Goal: Task Accomplishment & Management: Use online tool/utility

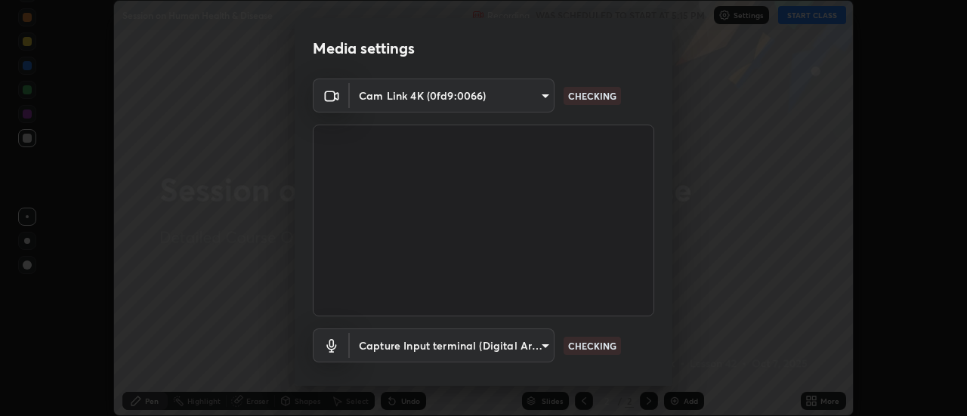
scroll to position [79, 0]
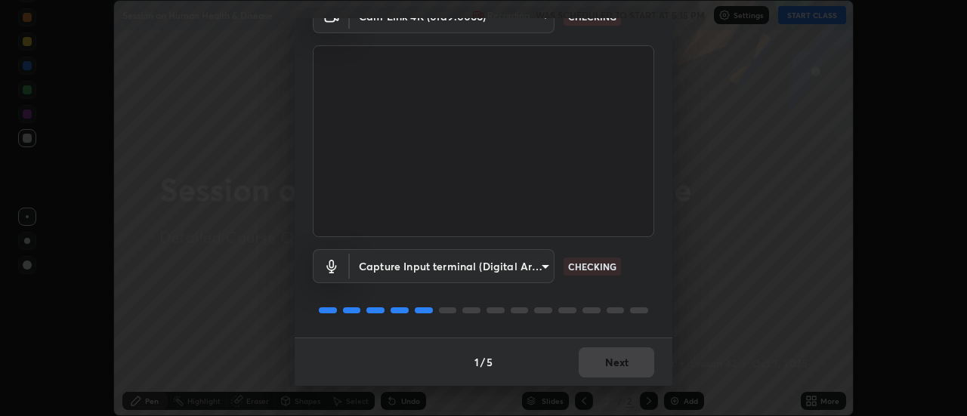
click at [605, 375] on div "1 / 5 Next" at bounding box center [484, 362] width 378 height 48
click at [610, 371] on div "1 / 5 Next" at bounding box center [484, 362] width 378 height 48
click at [606, 372] on div "1 / 5 Next" at bounding box center [484, 362] width 378 height 48
click at [605, 367] on div "1 / 5 Next" at bounding box center [484, 362] width 378 height 48
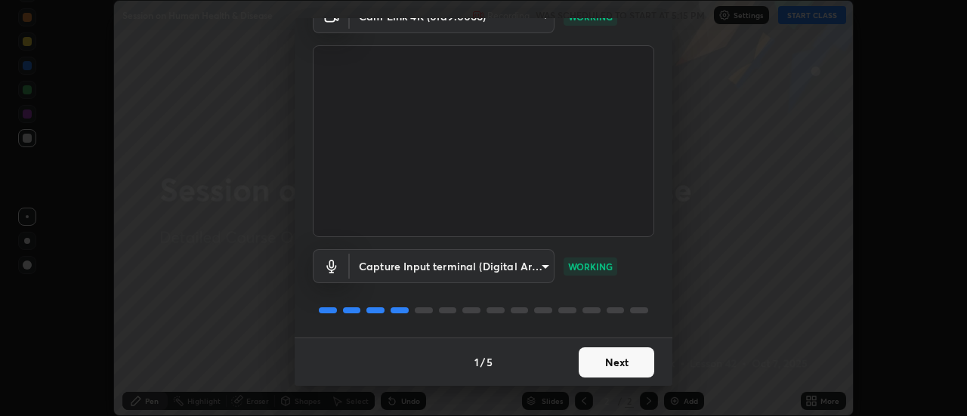
click at [621, 357] on button "Next" at bounding box center [617, 363] width 76 height 30
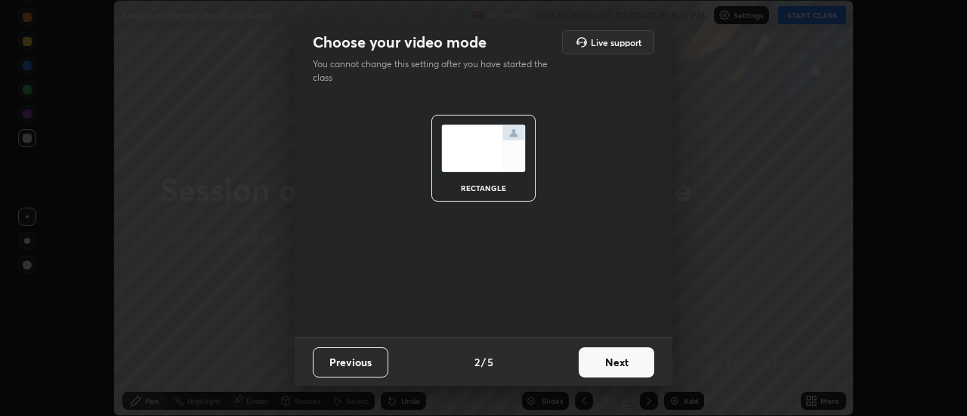
click at [616, 368] on button "Next" at bounding box center [617, 363] width 76 height 30
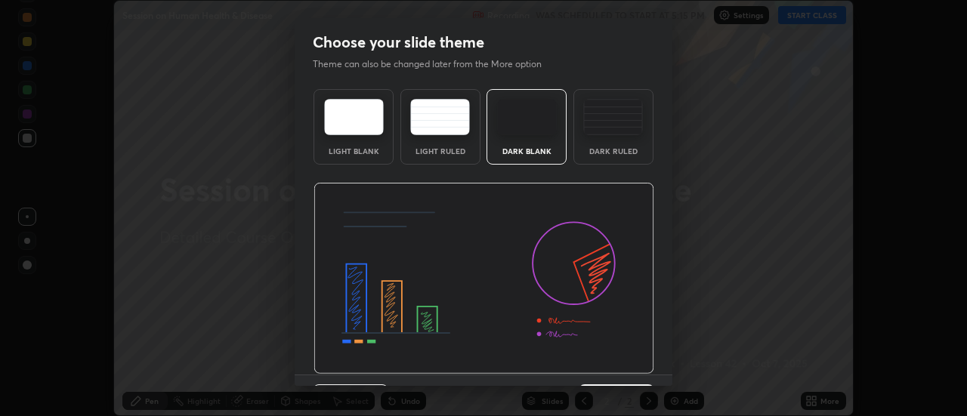
click at [613, 147] on div "Dark Ruled" at bounding box center [613, 151] width 60 height 8
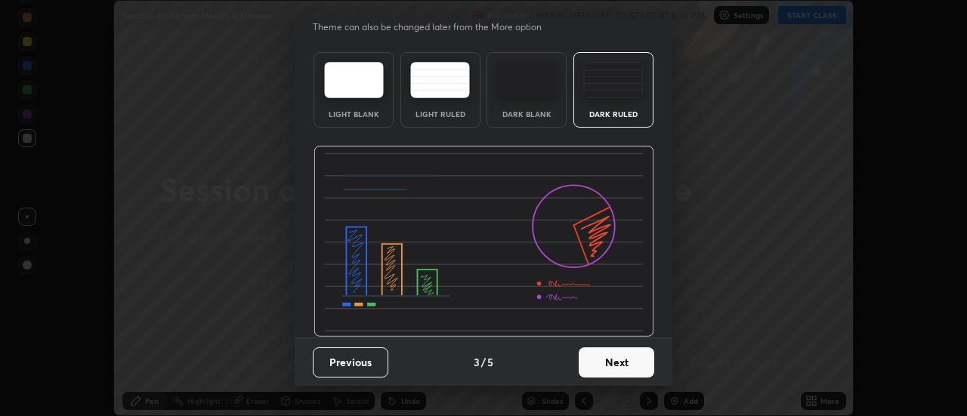
click at [591, 362] on button "Next" at bounding box center [617, 363] width 76 height 30
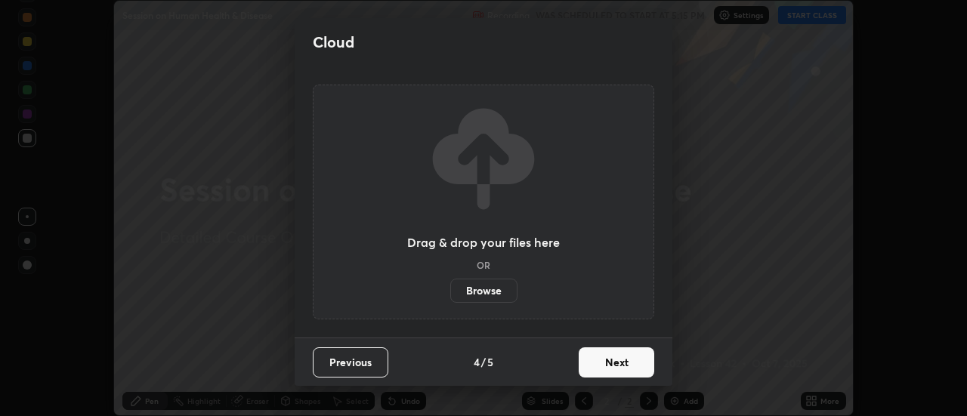
click at [583, 365] on button "Next" at bounding box center [617, 363] width 76 height 30
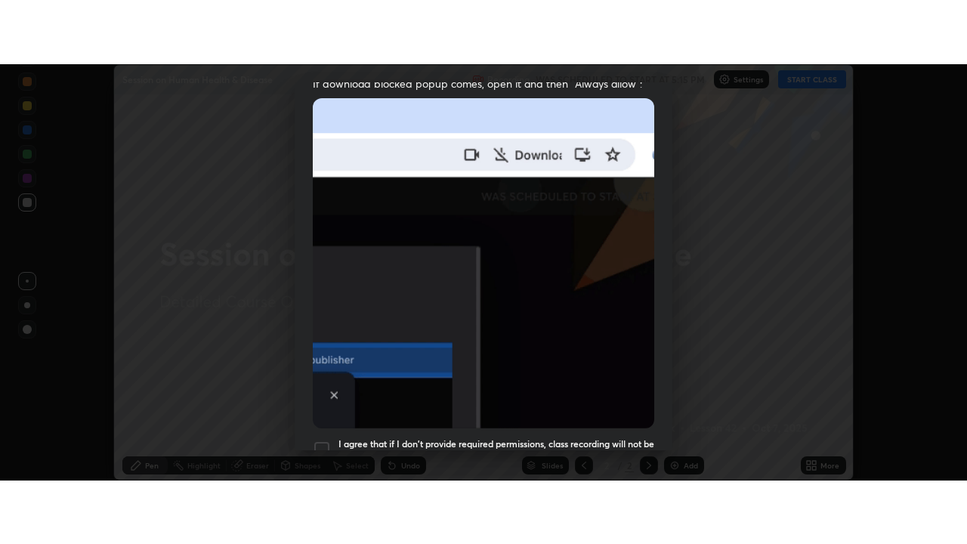
scroll to position [388, 0]
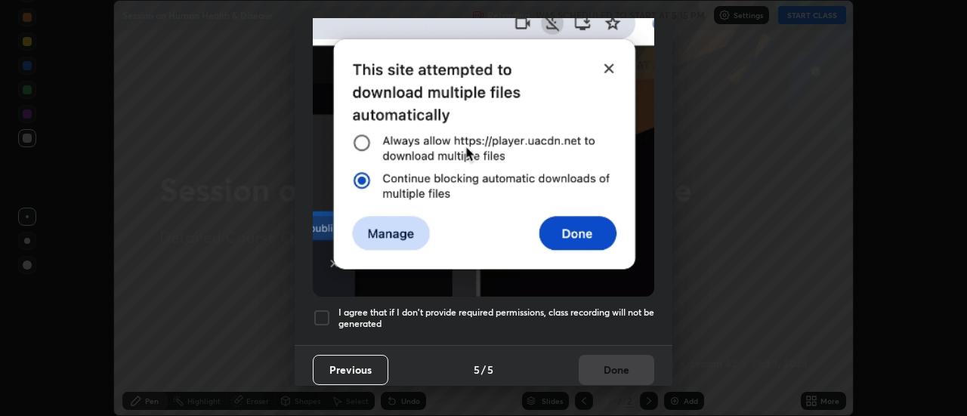
click at [323, 311] on div at bounding box center [322, 318] width 18 height 18
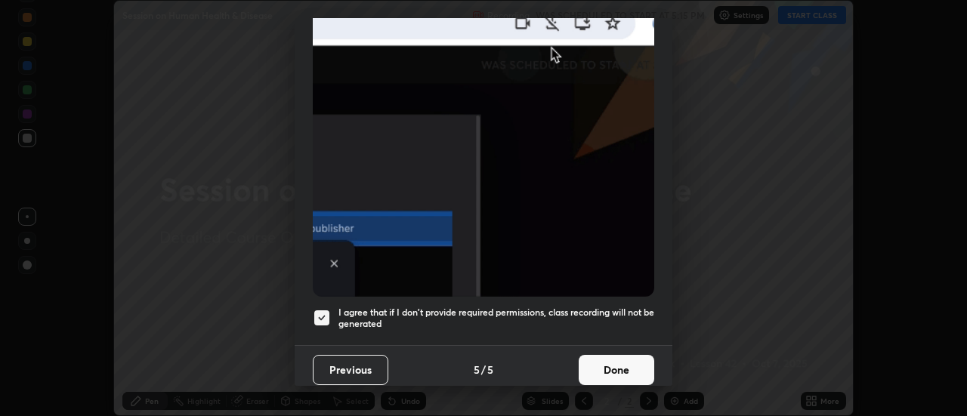
click at [611, 363] on button "Done" at bounding box center [617, 370] width 76 height 30
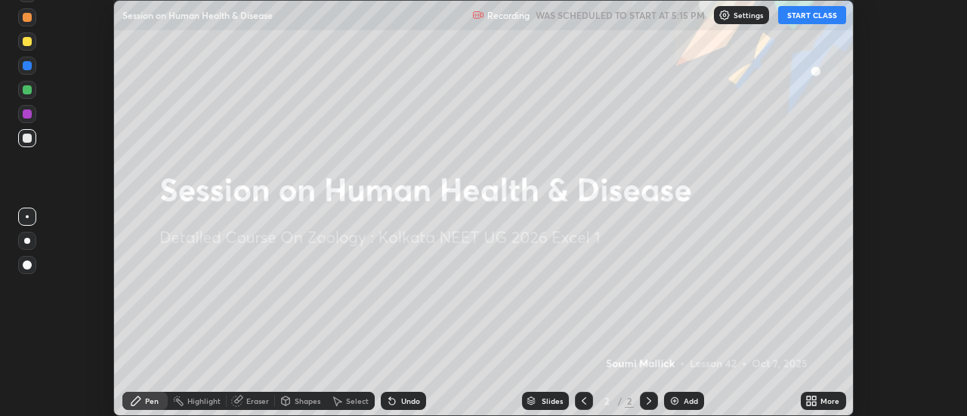
click at [799, 20] on button "START CLASS" at bounding box center [812, 15] width 68 height 18
click at [819, 406] on div "More" at bounding box center [823, 401] width 45 height 18
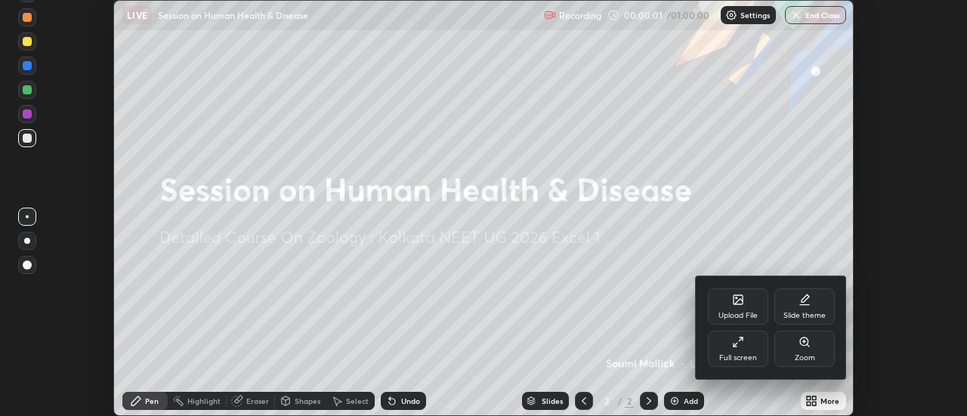
click at [746, 360] on div "Full screen" at bounding box center [738, 358] width 38 height 8
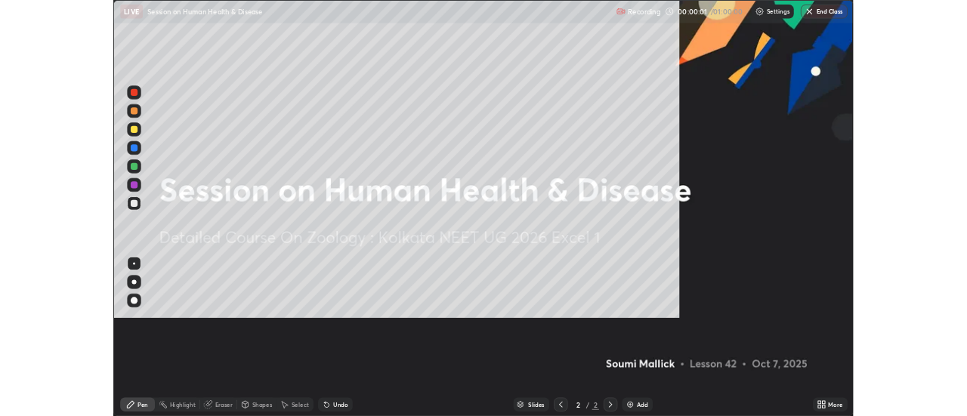
scroll to position [544, 967]
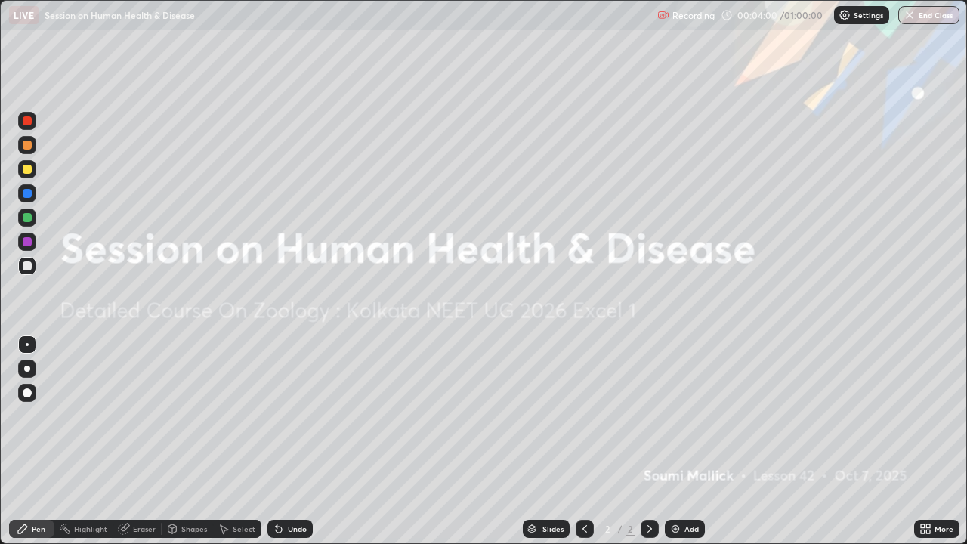
click at [930, 415] on icon at bounding box center [925, 529] width 12 height 12
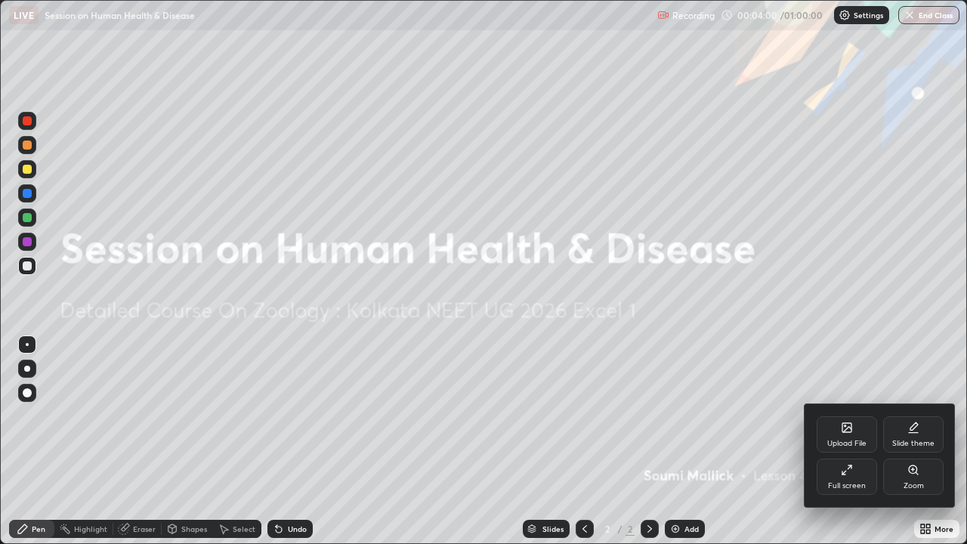
click at [842, 415] on div "Upload File" at bounding box center [846, 444] width 39 height 8
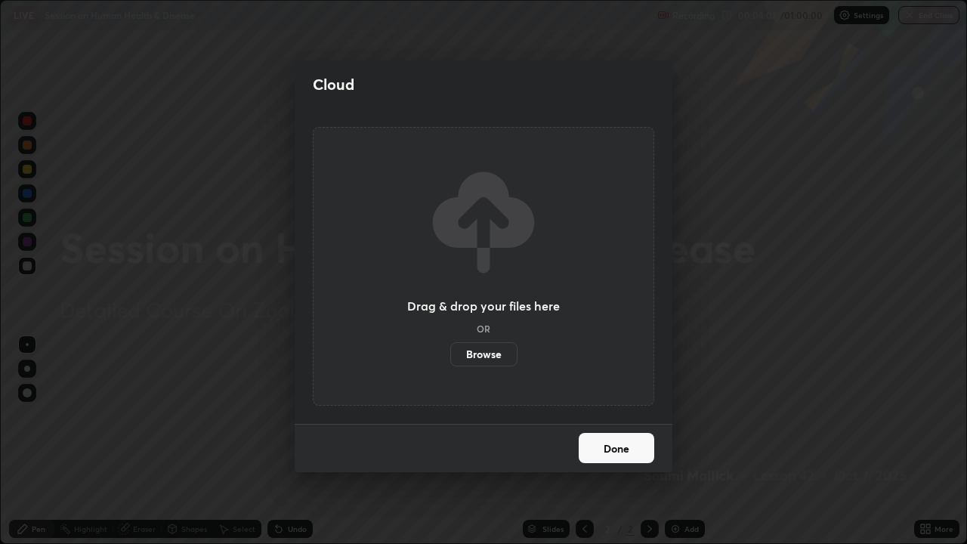
click at [491, 358] on label "Browse" at bounding box center [483, 354] width 67 height 24
click at [450, 358] on input "Browse" at bounding box center [450, 354] width 0 height 24
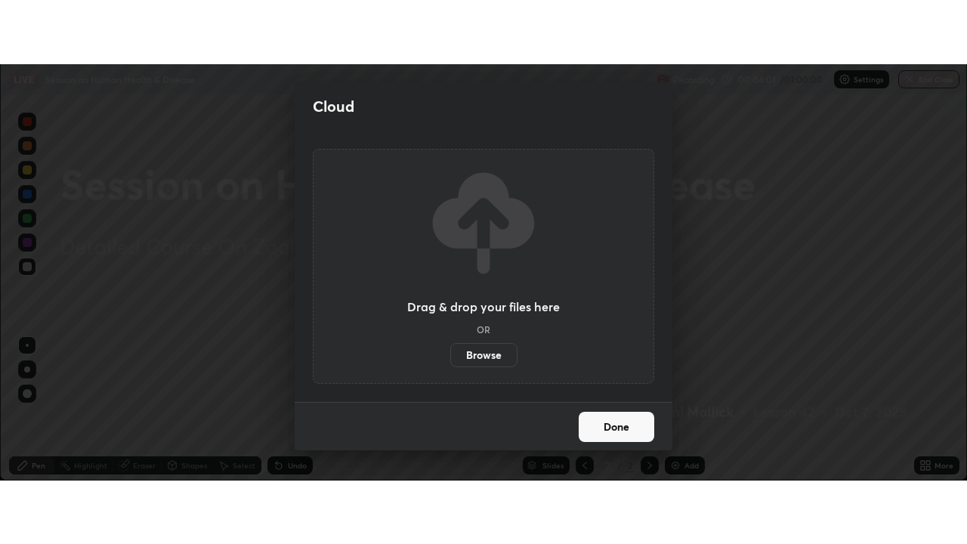
scroll to position [75128, 74577]
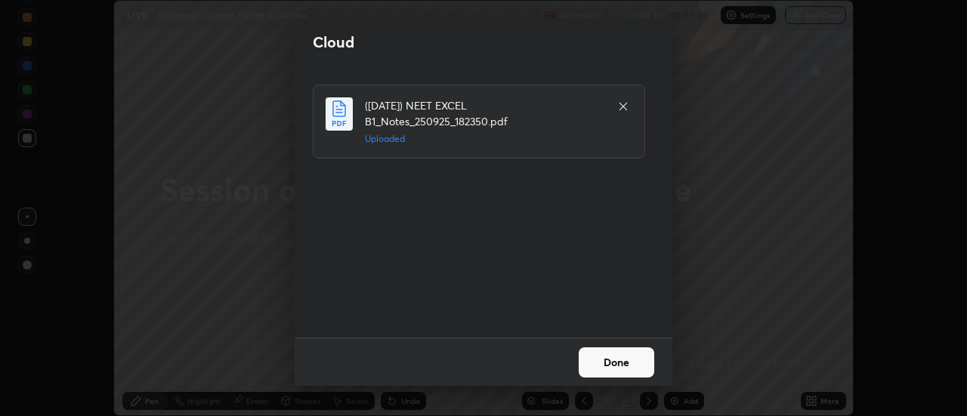
click at [618, 357] on button "Done" at bounding box center [617, 363] width 76 height 30
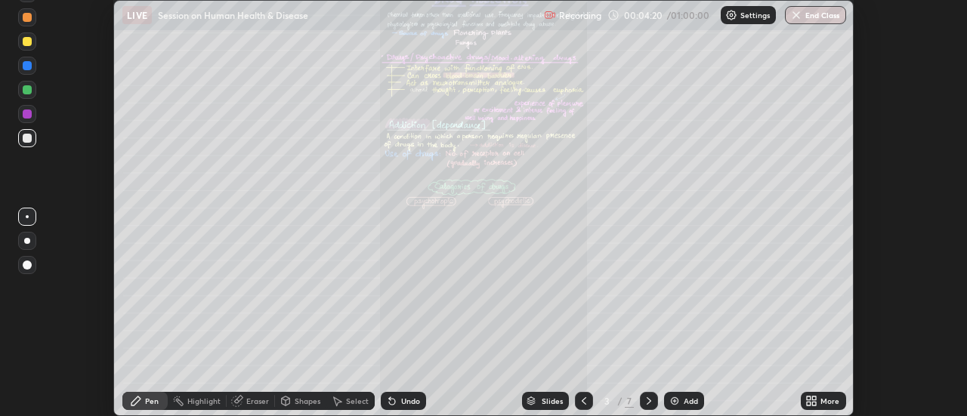
click at [814, 398] on icon at bounding box center [815, 399] width 4 height 4
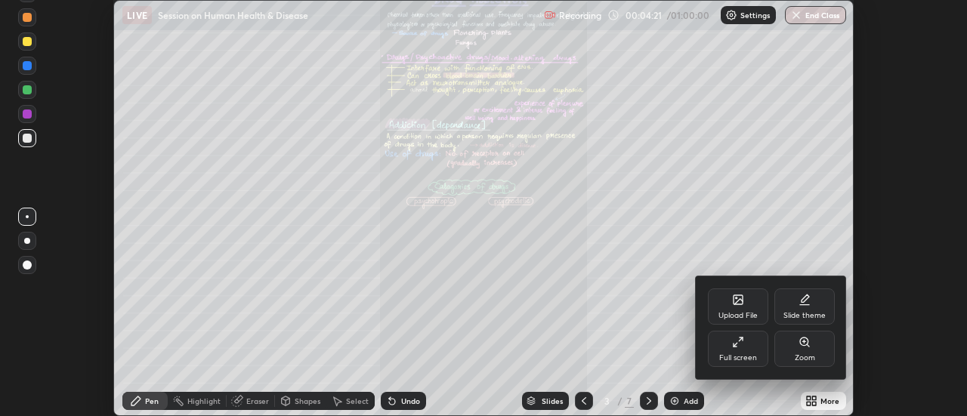
click at [735, 346] on icon at bounding box center [735, 345] width 3 height 3
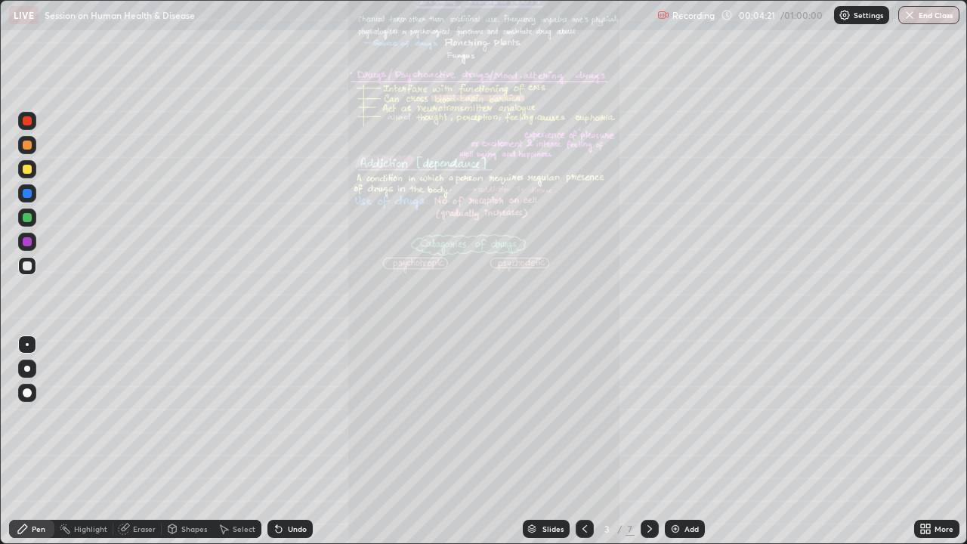
scroll to position [544, 967]
click at [928, 415] on icon at bounding box center [928, 532] width 4 height 4
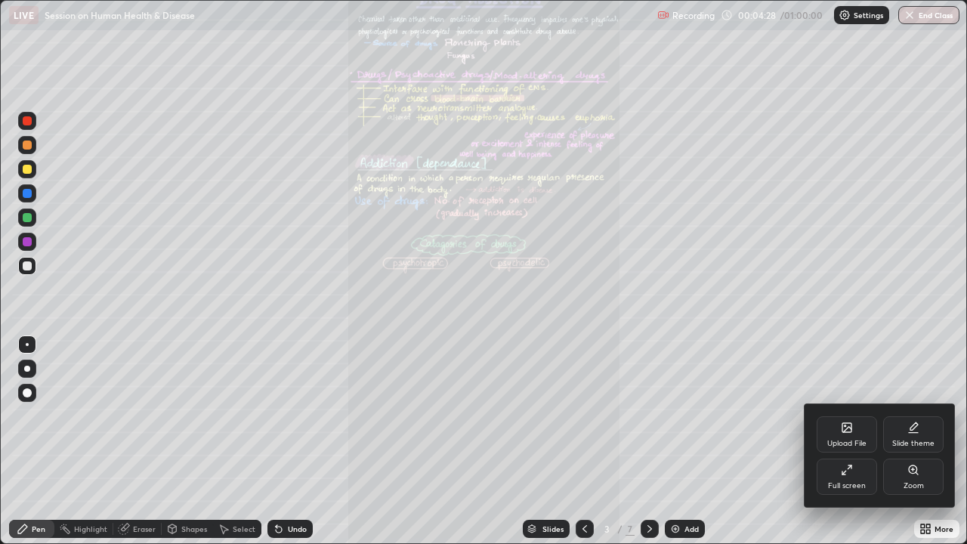
click at [899, 415] on div "Zoom" at bounding box center [913, 477] width 60 height 36
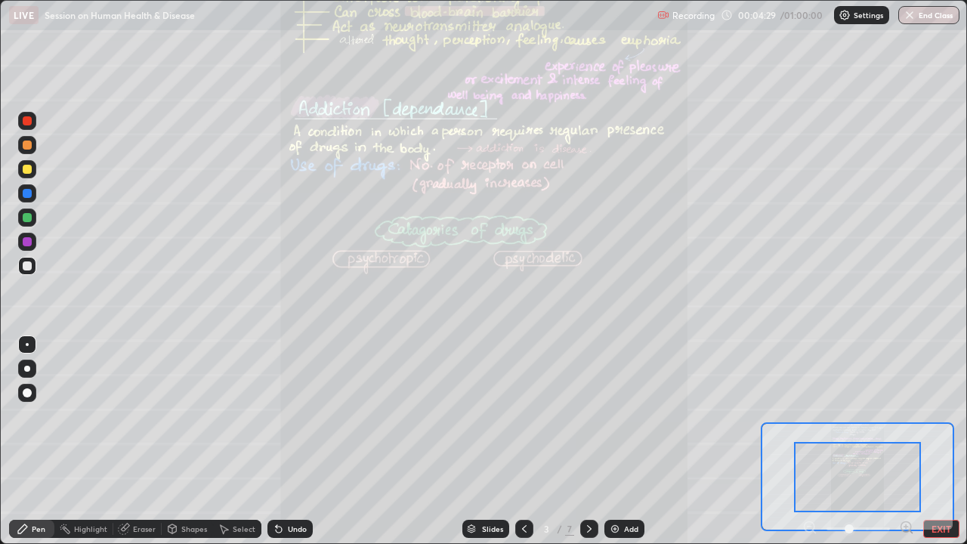
click at [906, 415] on icon at bounding box center [906, 527] width 0 height 4
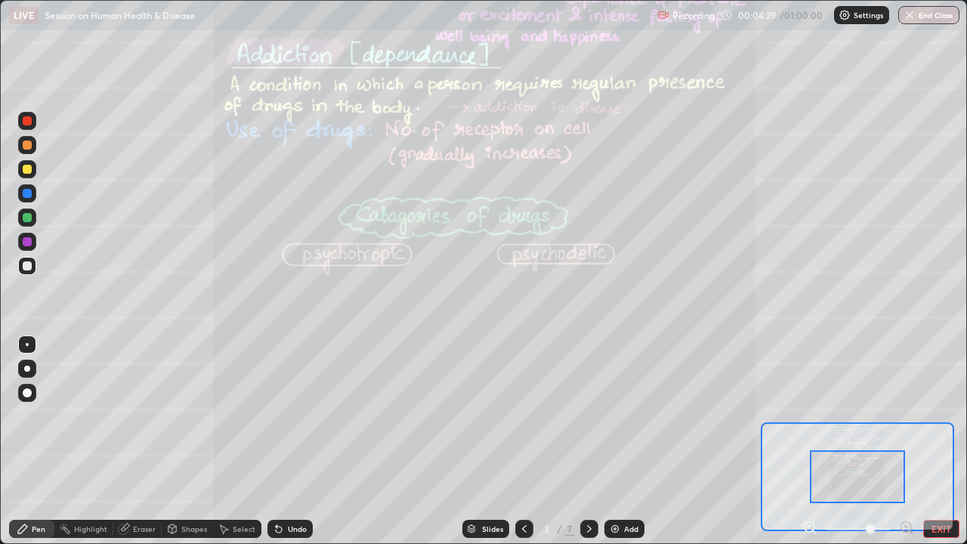
click at [904, 415] on icon at bounding box center [906, 527] width 4 height 0
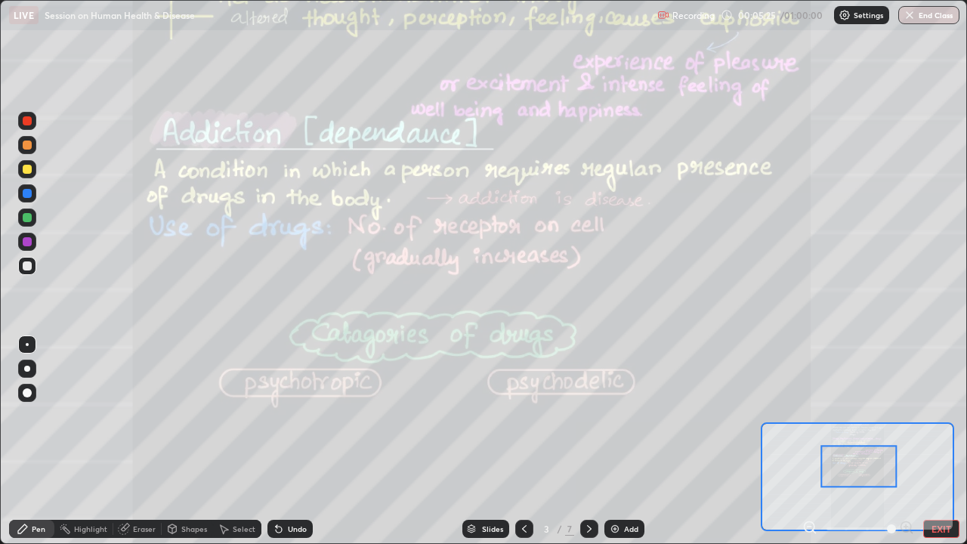
click at [588, 415] on icon at bounding box center [589, 529] width 12 height 12
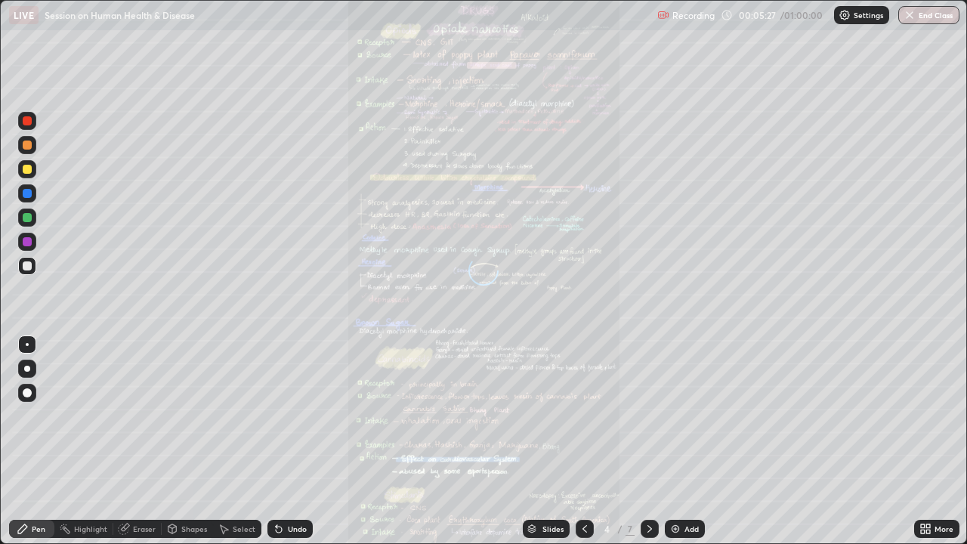
click at [928, 415] on icon at bounding box center [925, 529] width 12 height 12
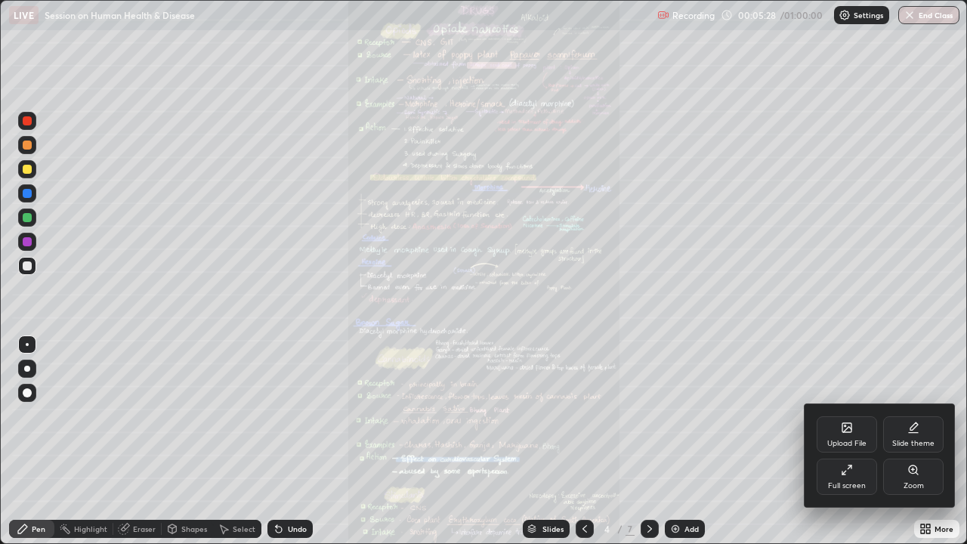
click at [907, 415] on div "Zoom" at bounding box center [914, 486] width 20 height 8
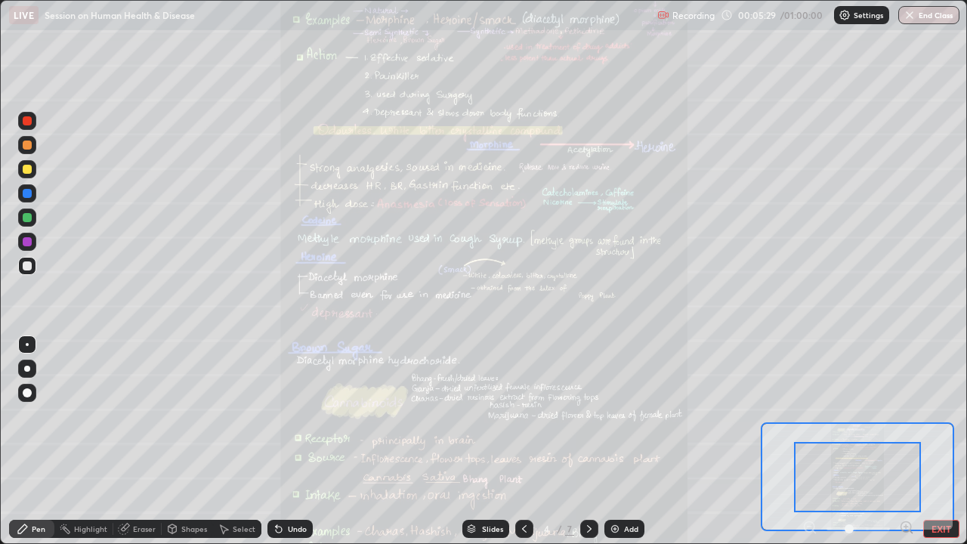
click at [898, 415] on div at bounding box center [858, 529] width 112 height 18
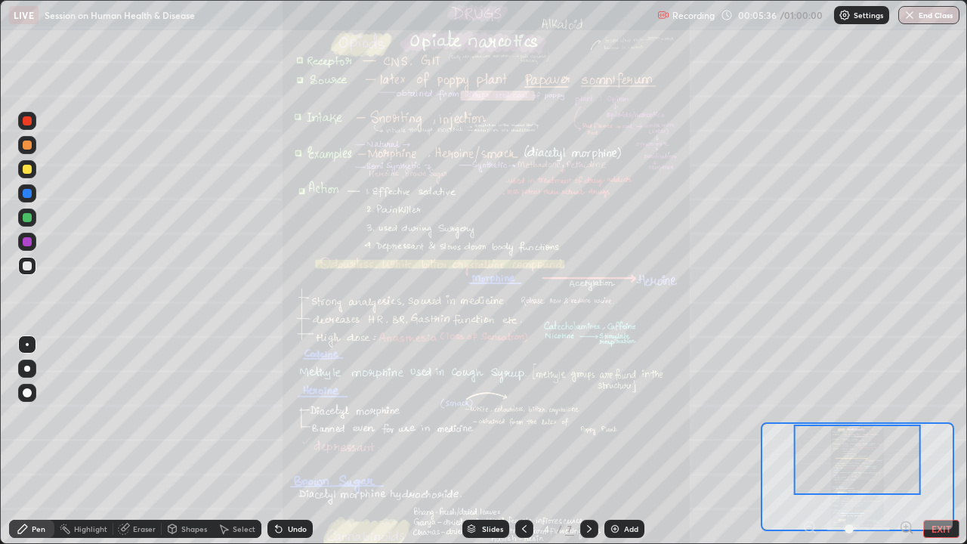
click at [906, 415] on icon at bounding box center [906, 527] width 0 height 4
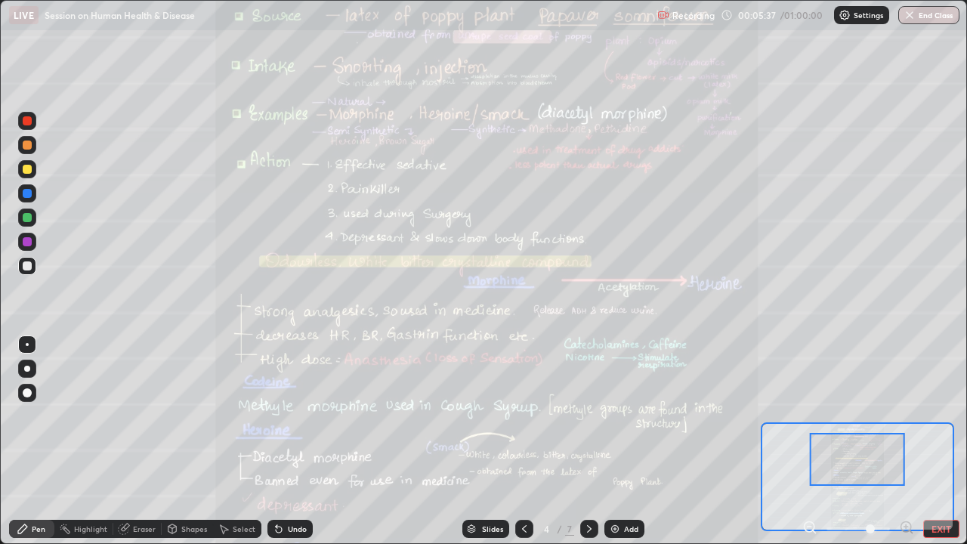
click at [904, 415] on div "Pen Highlight Eraser Shapes Select Undo Slides 4 / 7 Add EXIT" at bounding box center [483, 529] width 967 height 30
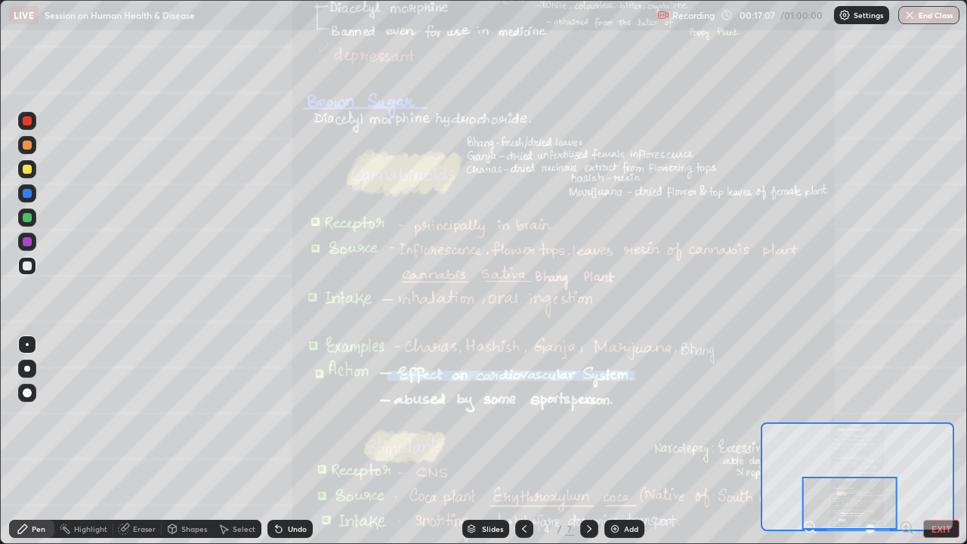
click at [847, 415] on div at bounding box center [849, 503] width 95 height 53
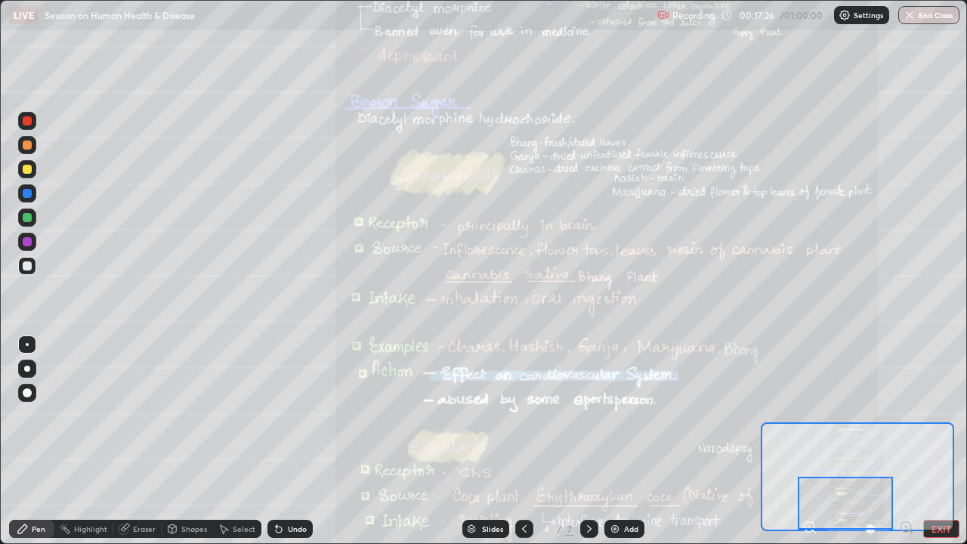
click at [588, 415] on icon at bounding box center [589, 529] width 12 height 12
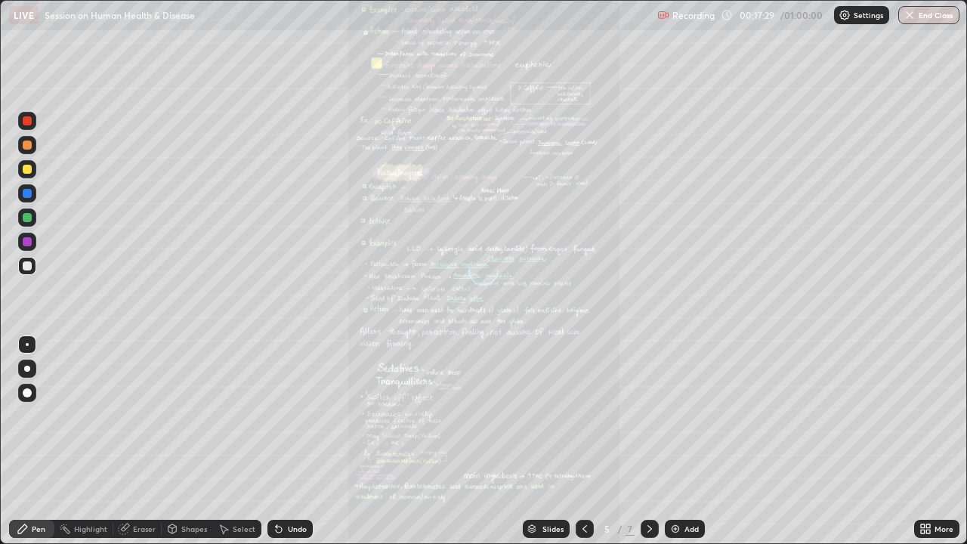
click at [925, 415] on icon at bounding box center [925, 529] width 12 height 12
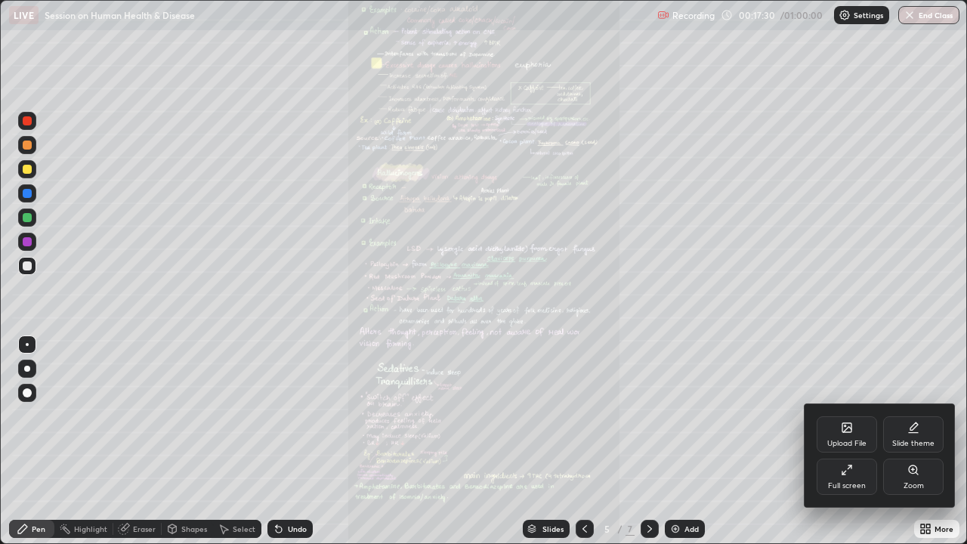
click at [912, 415] on div "Zoom" at bounding box center [914, 486] width 20 height 8
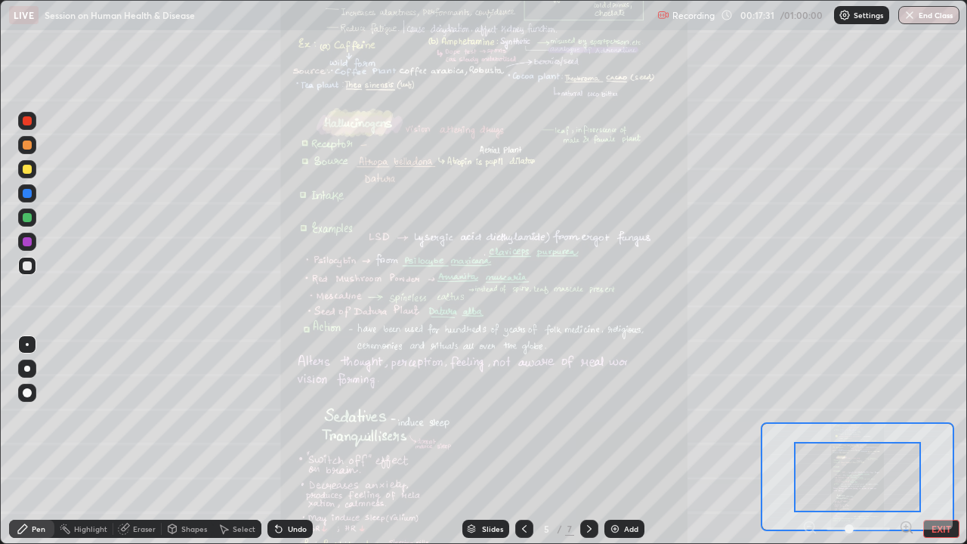
click at [908, 415] on div at bounding box center [857, 477] width 127 height 70
click at [891, 415] on div at bounding box center [858, 529] width 112 height 18
click at [901, 415] on icon at bounding box center [906, 527] width 10 height 10
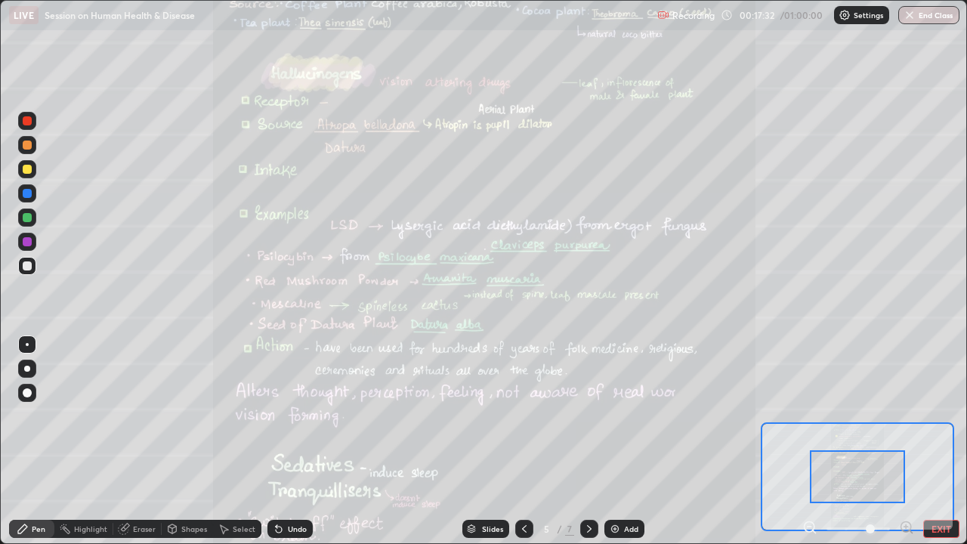
click at [906, 415] on icon at bounding box center [906, 527] width 4 height 0
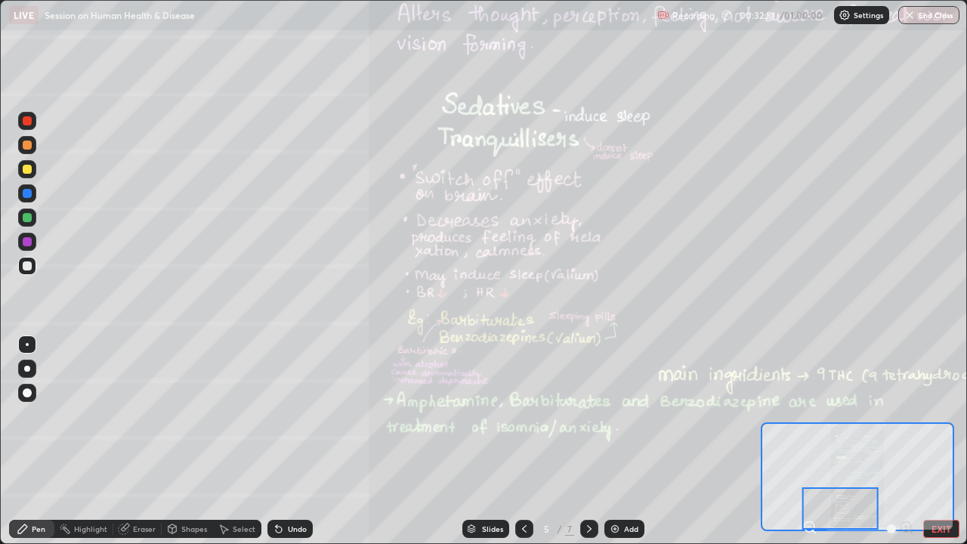
click at [585, 415] on icon at bounding box center [589, 529] width 12 height 12
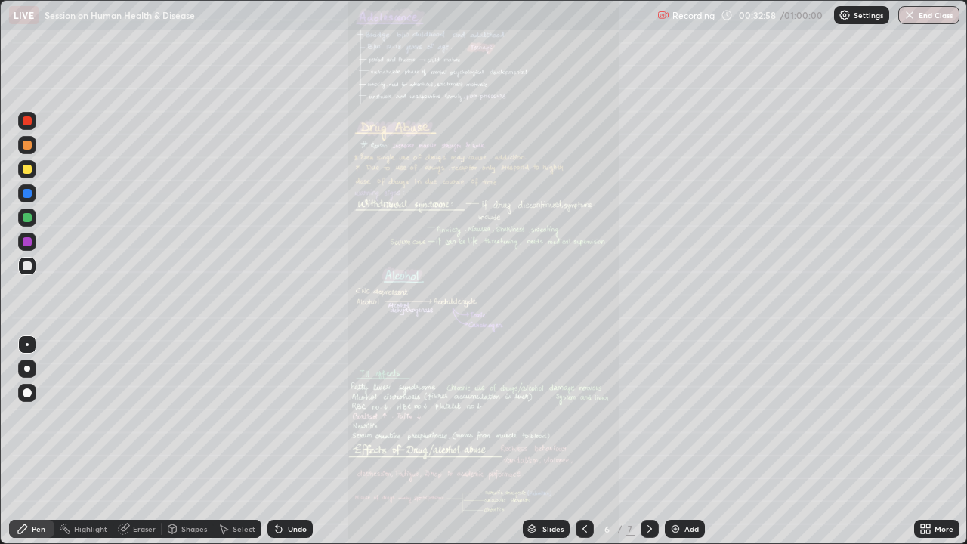
click at [922, 415] on icon at bounding box center [923, 532] width 4 height 4
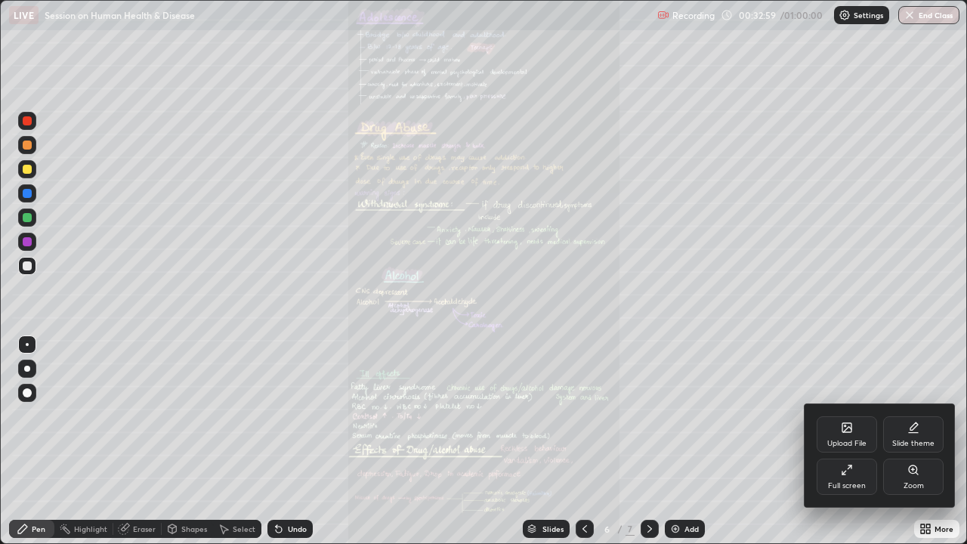
click at [910, 415] on div "Zoom" at bounding box center [914, 486] width 20 height 8
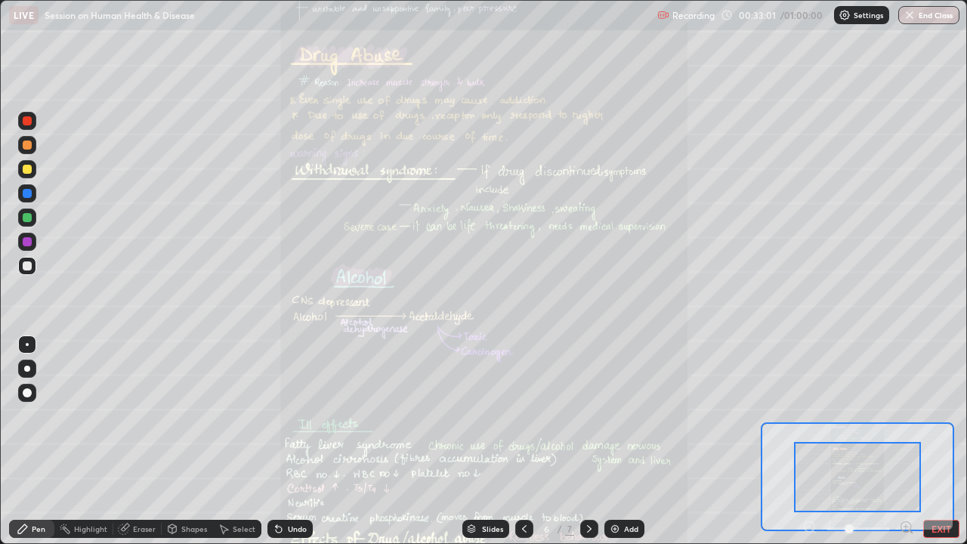
click at [523, 415] on icon at bounding box center [524, 529] width 12 height 12
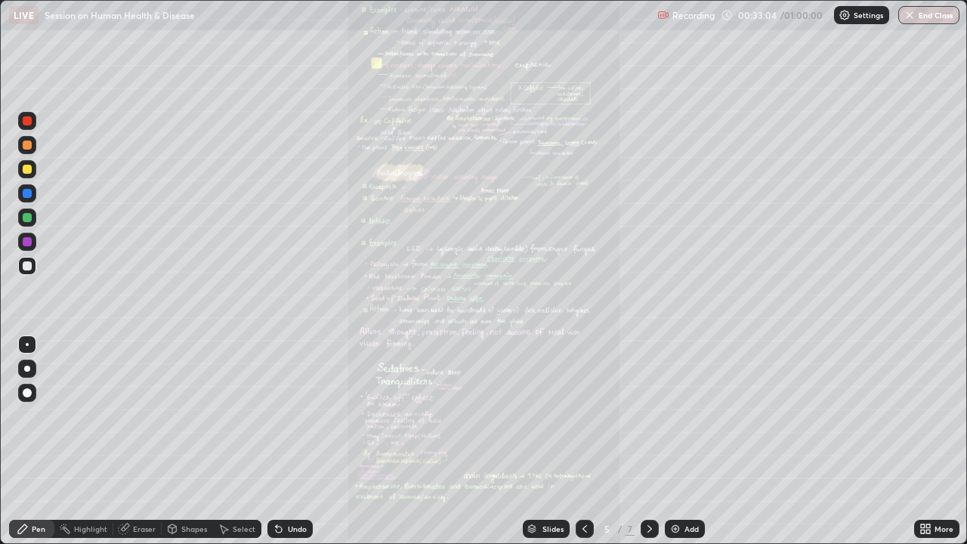
click at [928, 415] on icon at bounding box center [928, 532] width 4 height 4
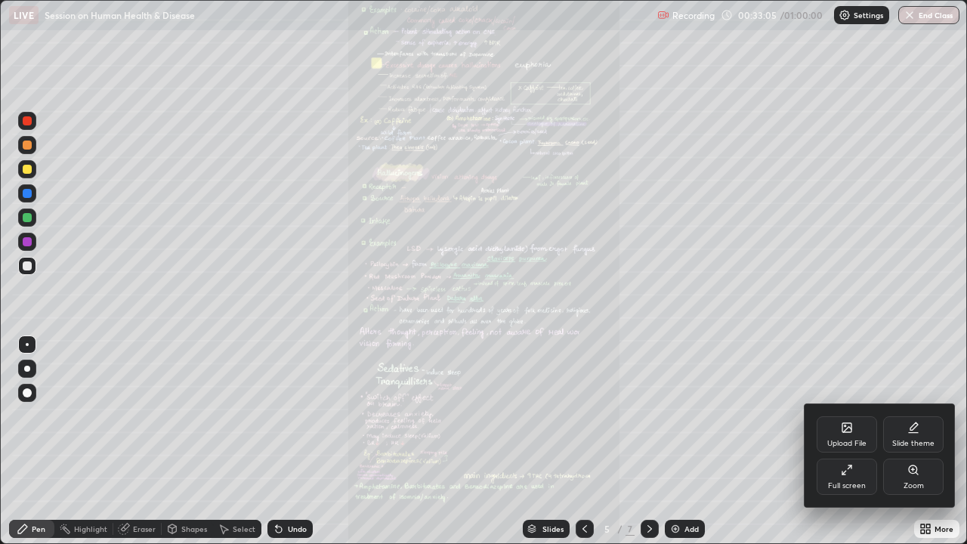
click at [914, 415] on div "Zoom" at bounding box center [914, 486] width 20 height 8
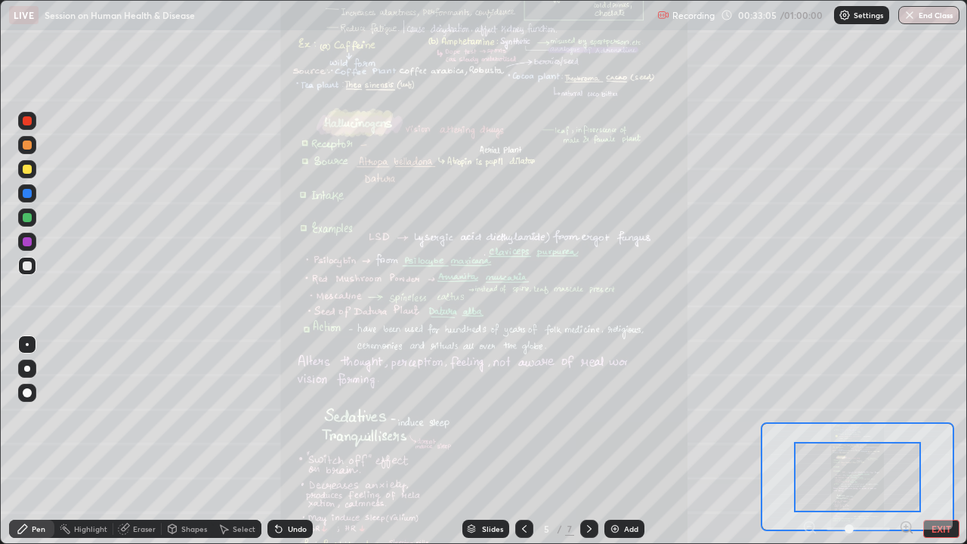
click at [914, 415] on div at bounding box center [857, 477] width 127 height 70
click at [906, 415] on icon at bounding box center [906, 527] width 4 height 0
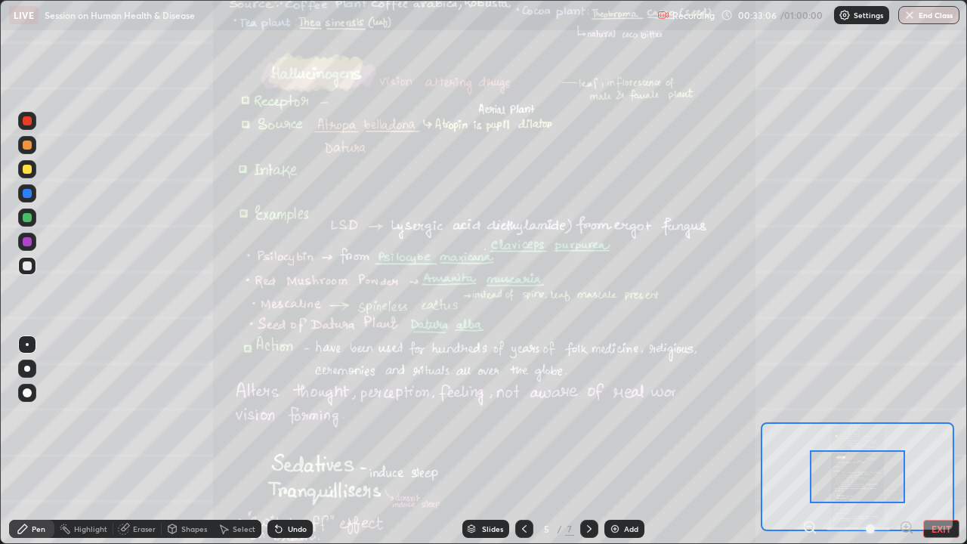
click at [905, 415] on icon at bounding box center [906, 527] width 4 height 0
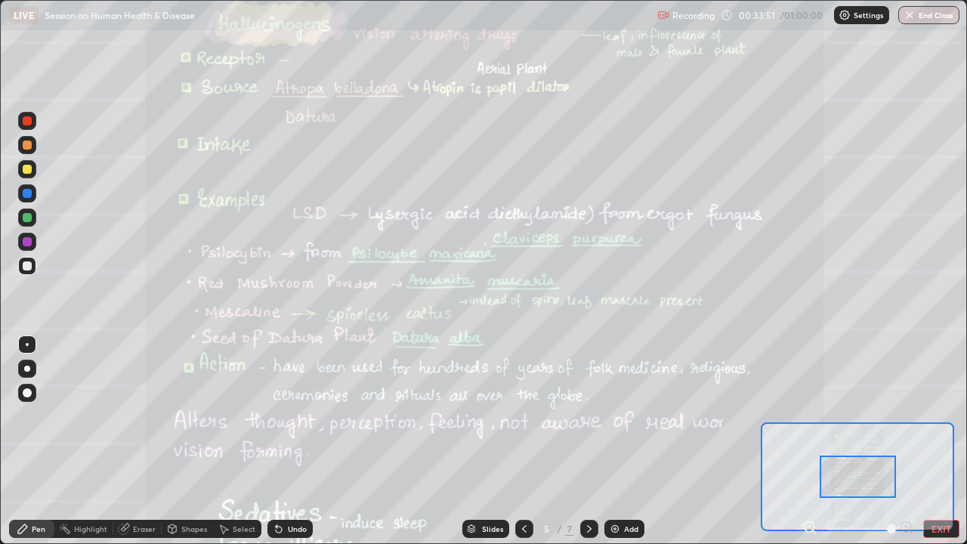
click at [597, 415] on div at bounding box center [589, 529] width 18 height 30
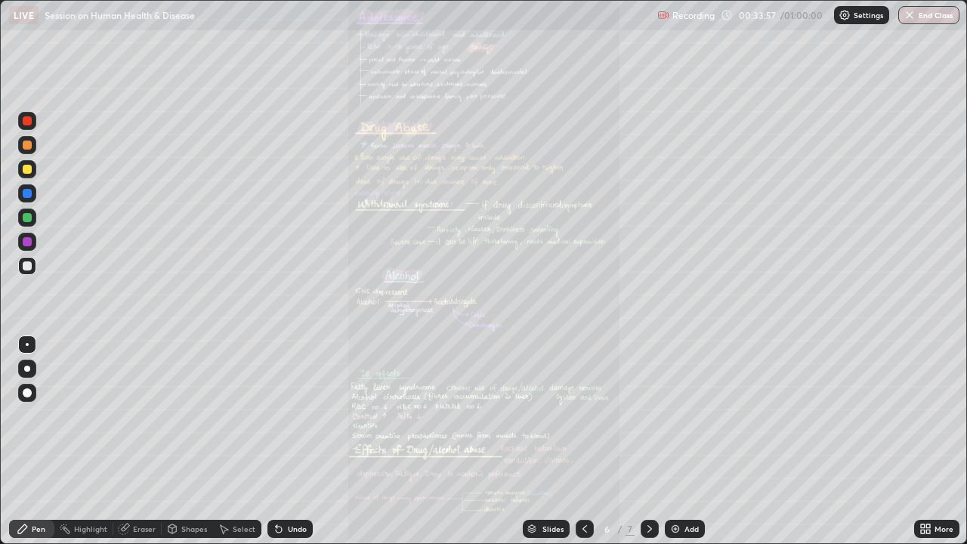
click at [929, 415] on icon at bounding box center [928, 532] width 4 height 4
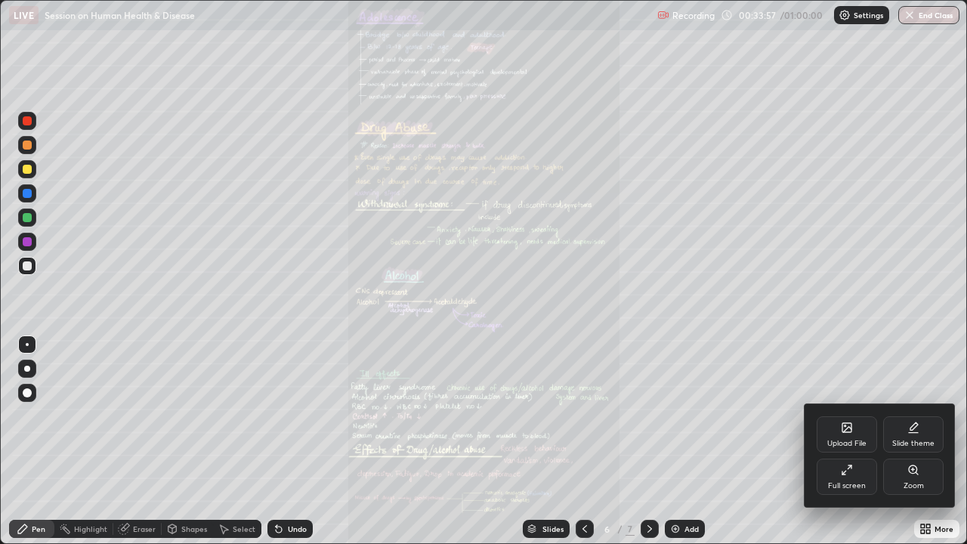
click at [916, 415] on div "Zoom" at bounding box center [913, 477] width 60 height 36
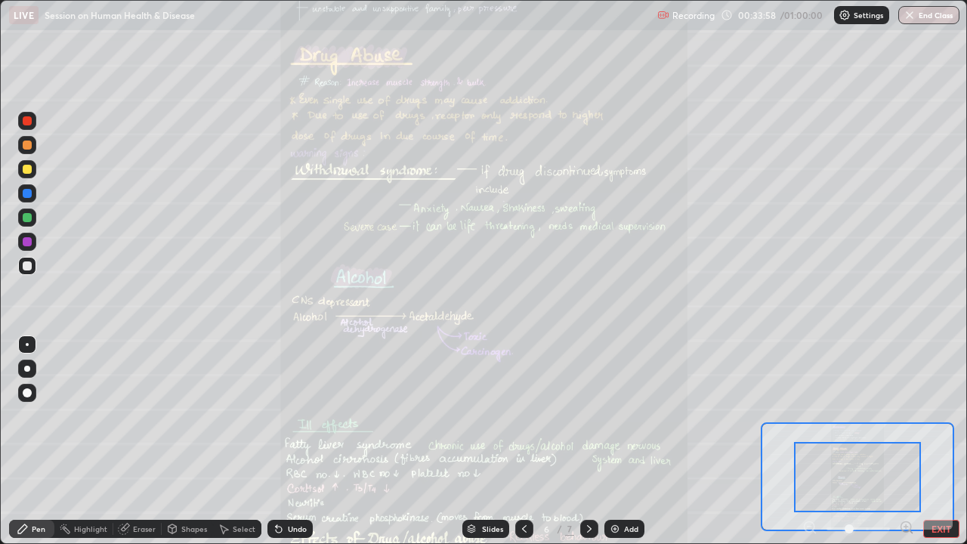
click at [907, 415] on icon at bounding box center [906, 527] width 15 height 15
click at [909, 415] on icon at bounding box center [906, 527] width 15 height 15
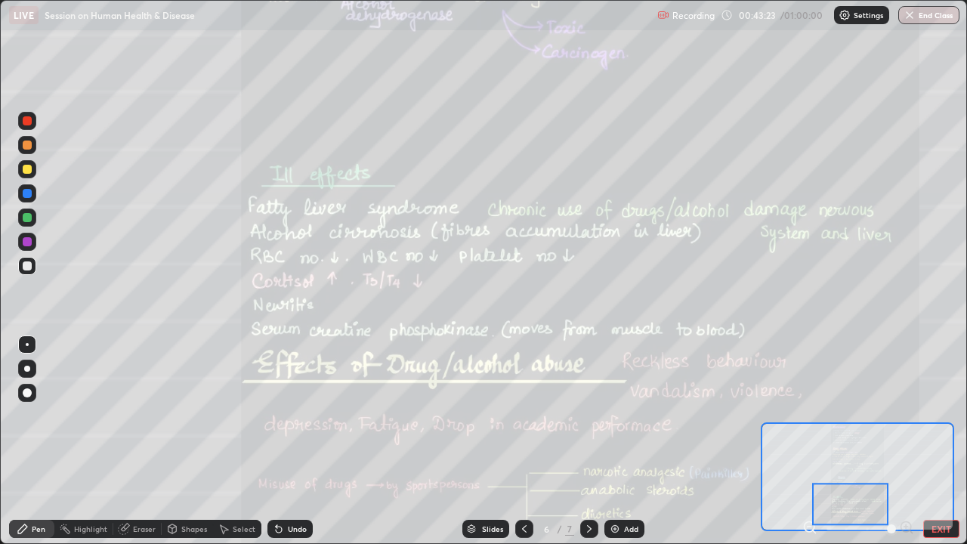
click at [523, 415] on icon at bounding box center [524, 529] width 12 height 12
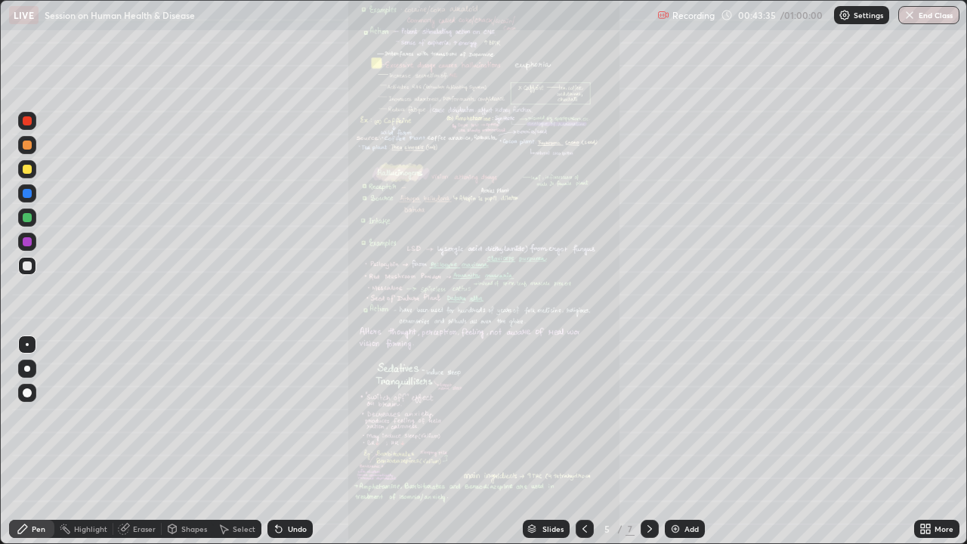
click at [648, 415] on icon at bounding box center [650, 529] width 12 height 12
click at [585, 415] on icon at bounding box center [585, 529] width 12 height 12
click at [922, 415] on icon at bounding box center [923, 526] width 4 height 4
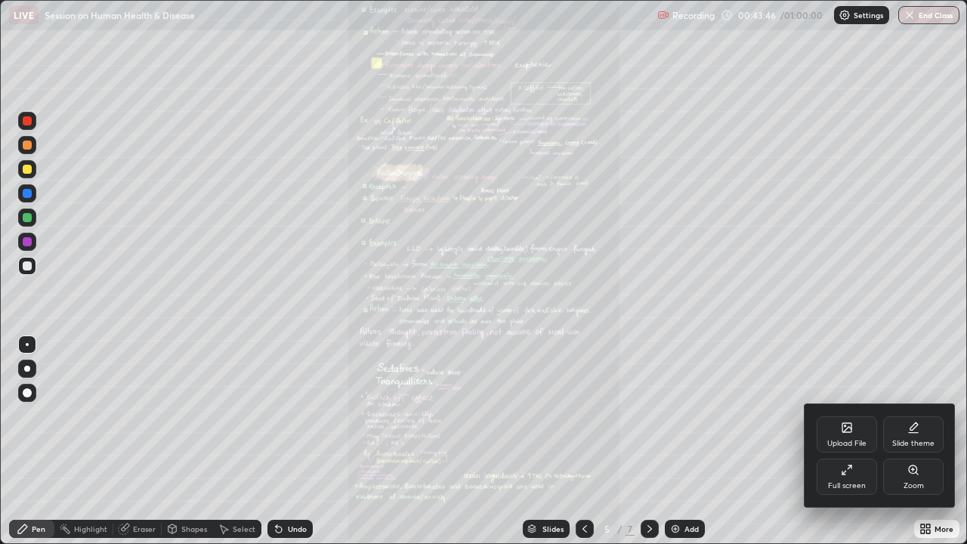
click at [916, 415] on div "Zoom" at bounding box center [913, 477] width 60 height 36
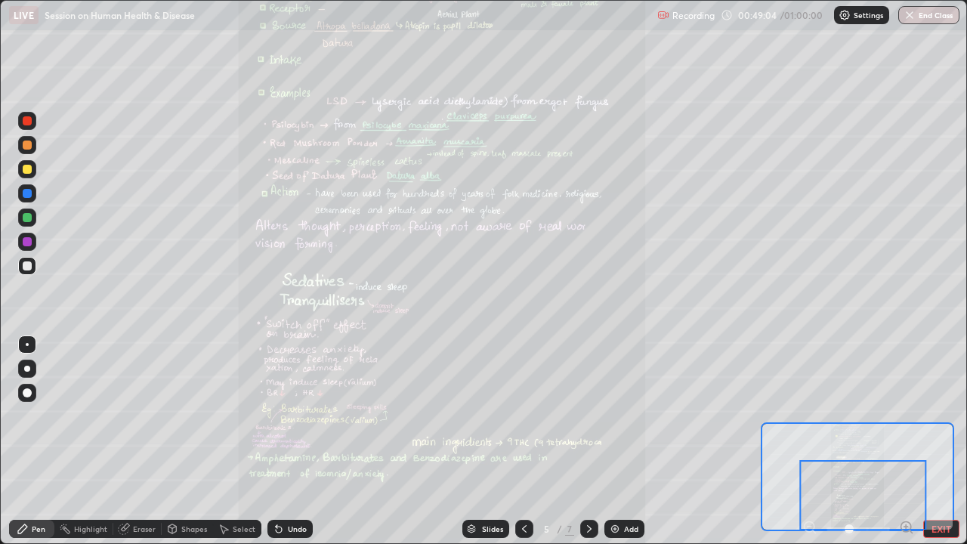
click at [587, 415] on icon at bounding box center [589, 529] width 5 height 8
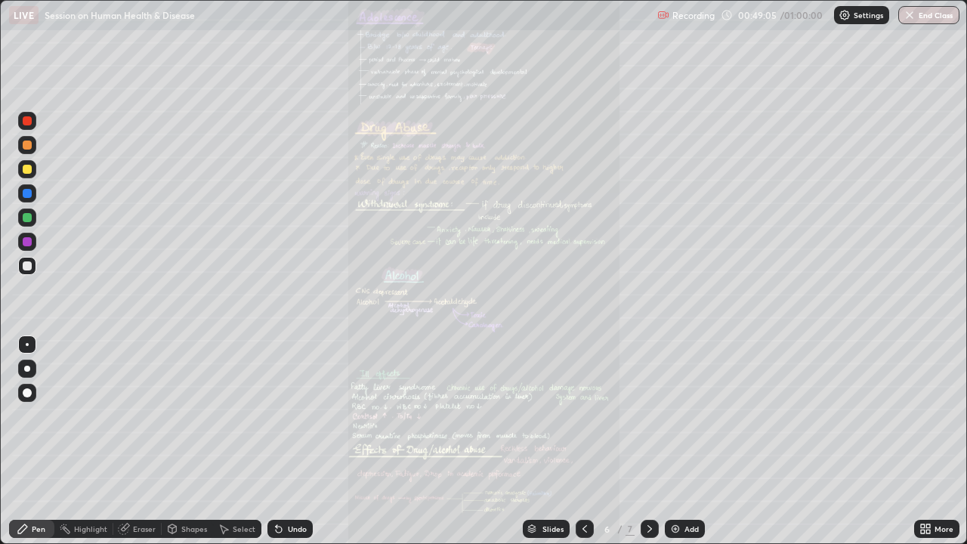
click at [947, 415] on div "More" at bounding box center [943, 529] width 19 height 8
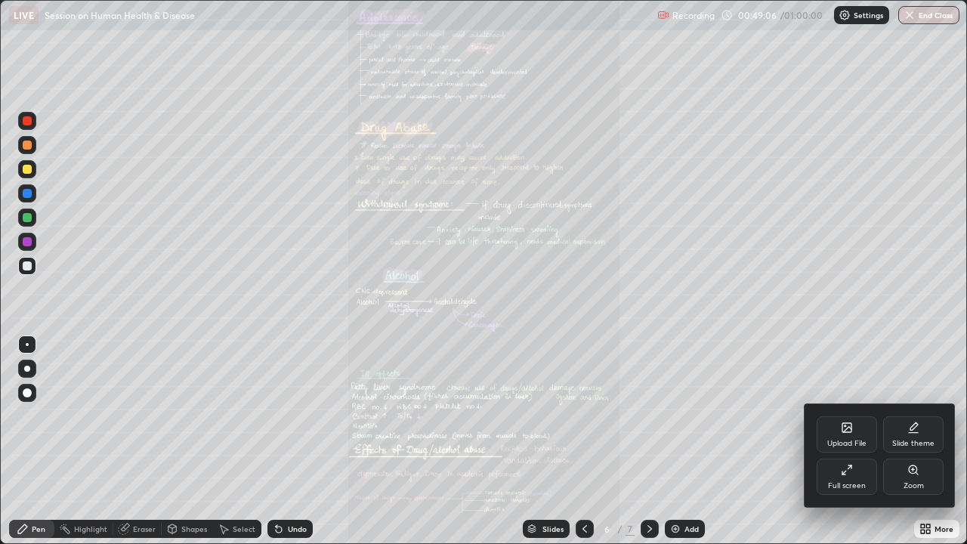
click at [913, 415] on div "Zoom" at bounding box center [914, 486] width 20 height 8
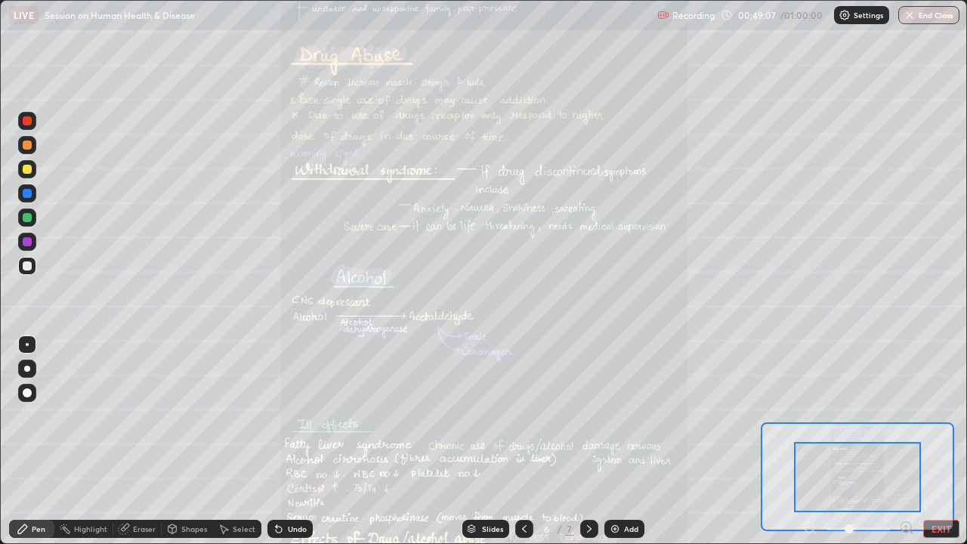
click at [906, 415] on icon at bounding box center [906, 527] width 4 height 0
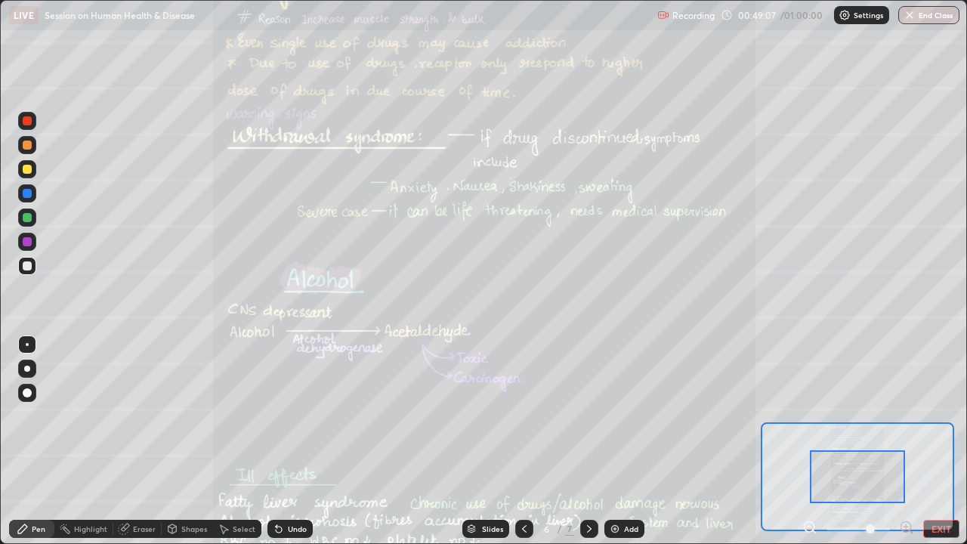
click at [906, 415] on icon at bounding box center [906, 527] width 4 height 0
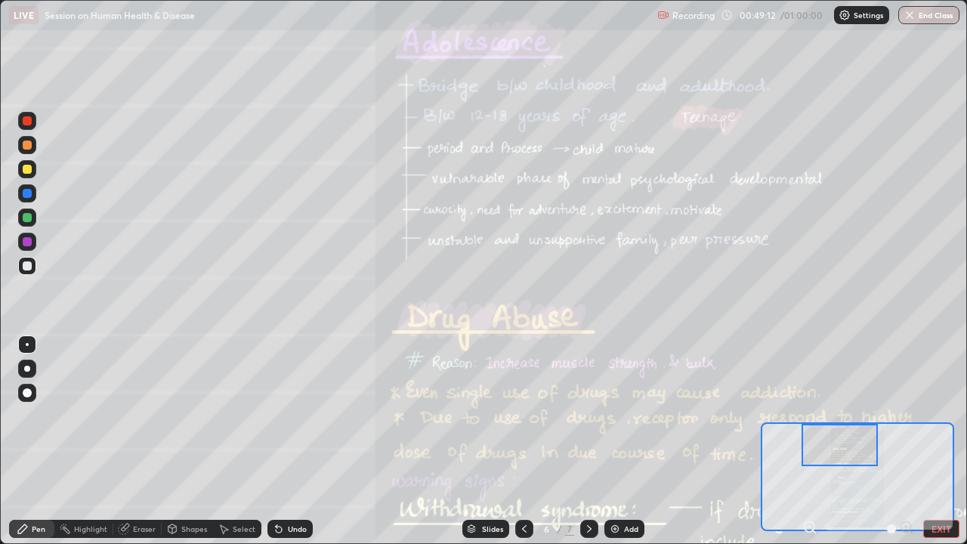
click at [848, 415] on div at bounding box center [840, 445] width 76 height 42
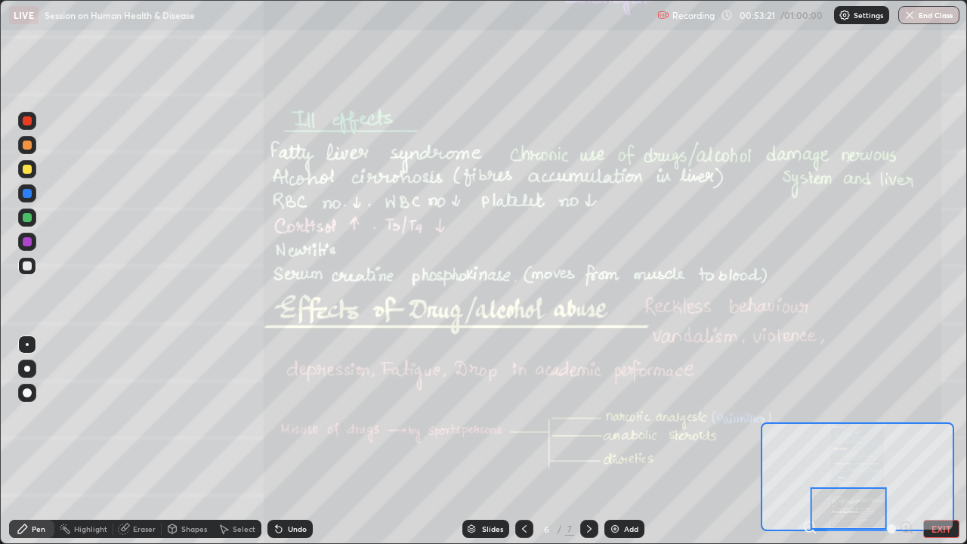
click at [592, 415] on icon at bounding box center [589, 529] width 12 height 12
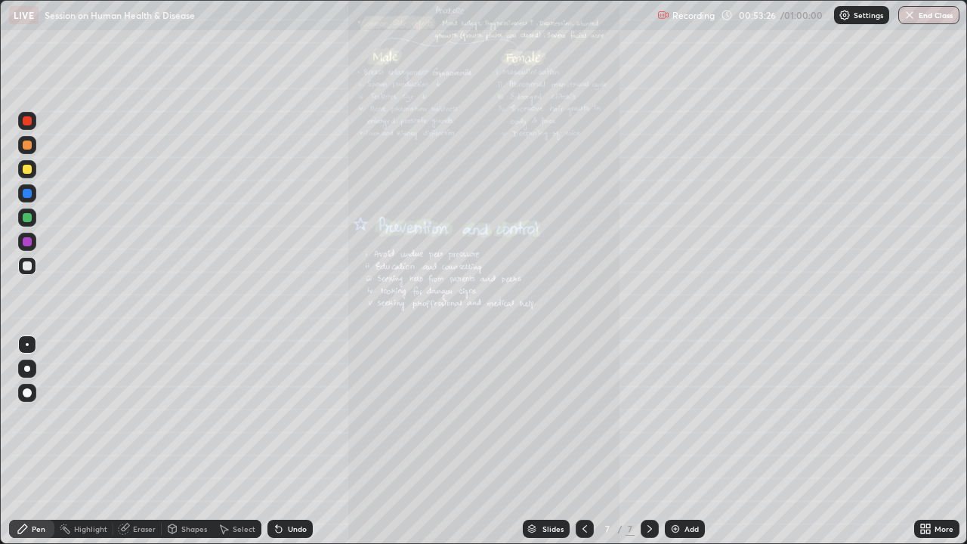
click at [925, 415] on div "More" at bounding box center [936, 529] width 45 height 18
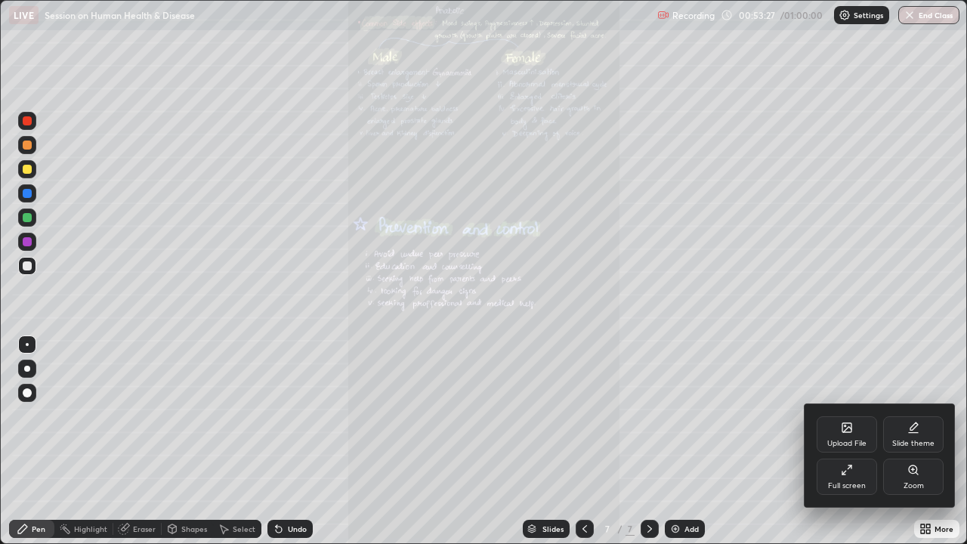
click at [913, 415] on div "Zoom" at bounding box center [914, 486] width 20 height 8
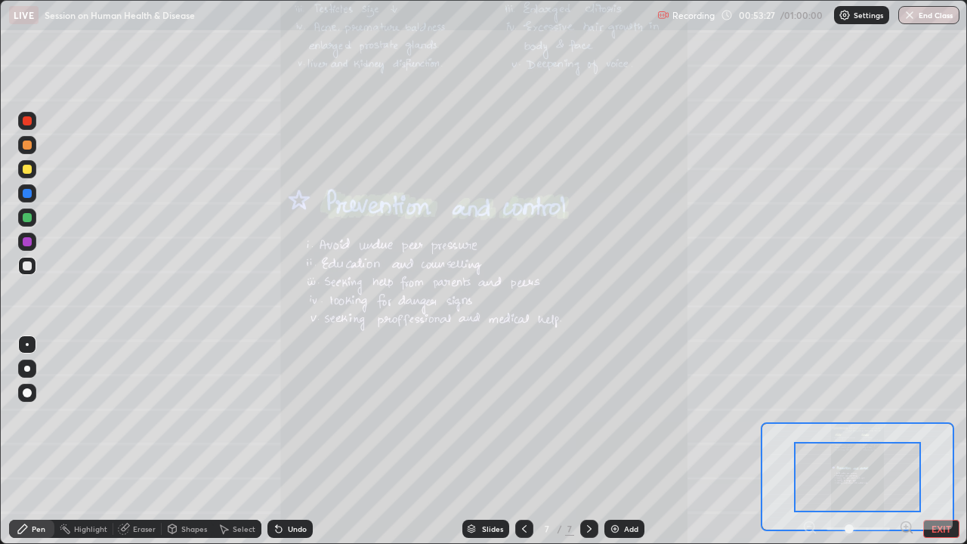
click at [903, 415] on icon at bounding box center [906, 527] width 10 height 10
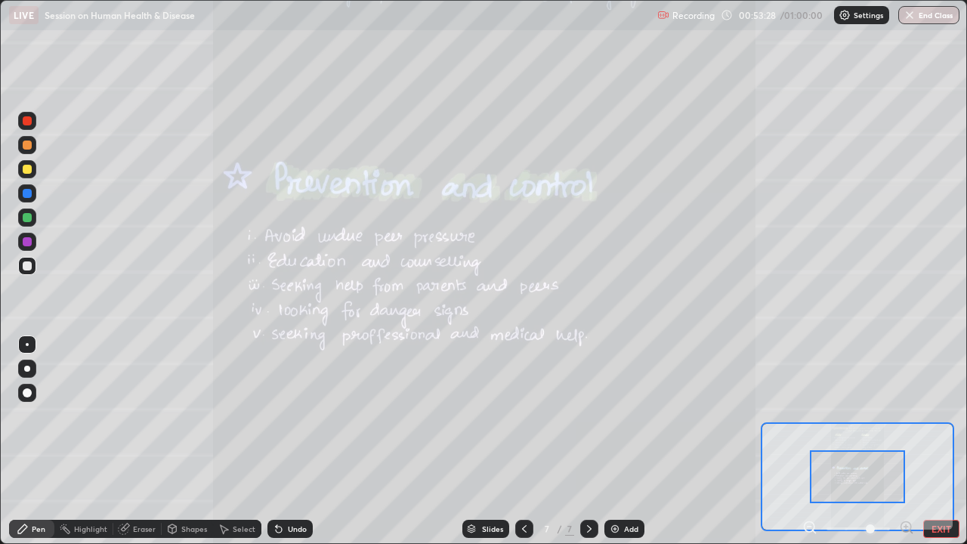
click at [903, 415] on icon at bounding box center [906, 527] width 15 height 15
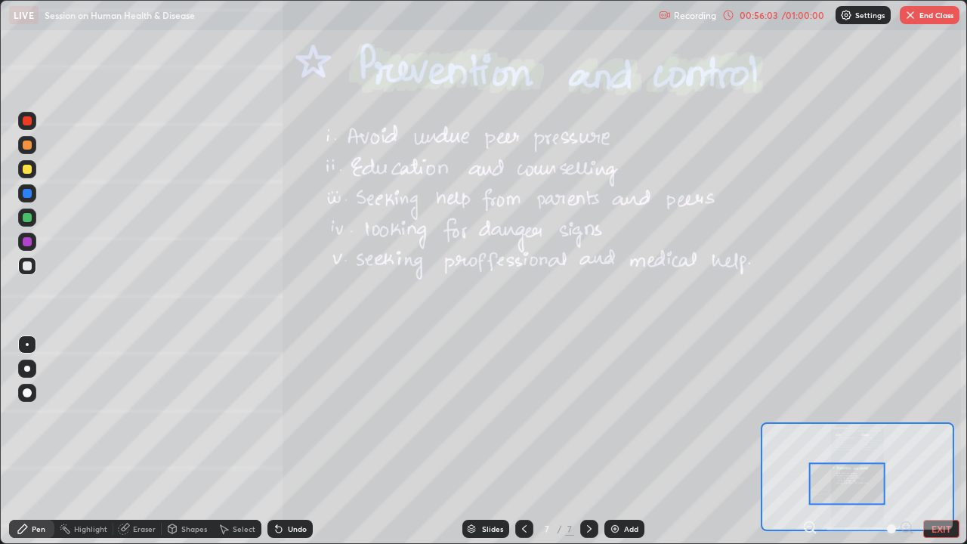
click at [493, 415] on div "Slides" at bounding box center [485, 529] width 47 height 18
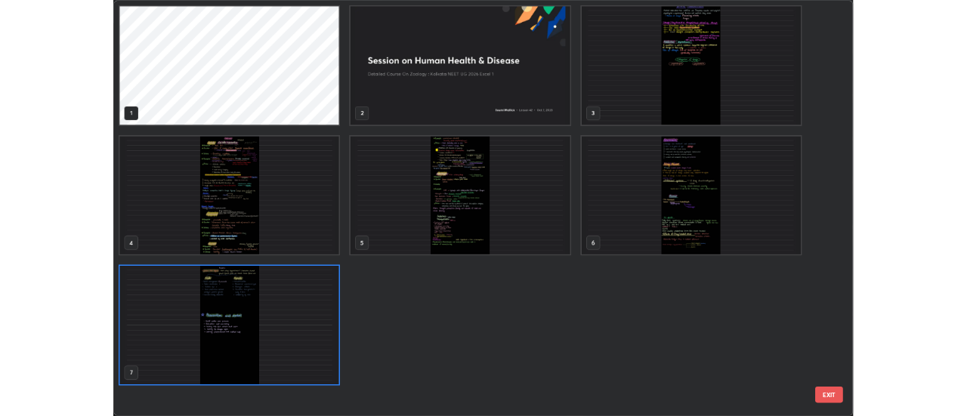
scroll to position [538, 958]
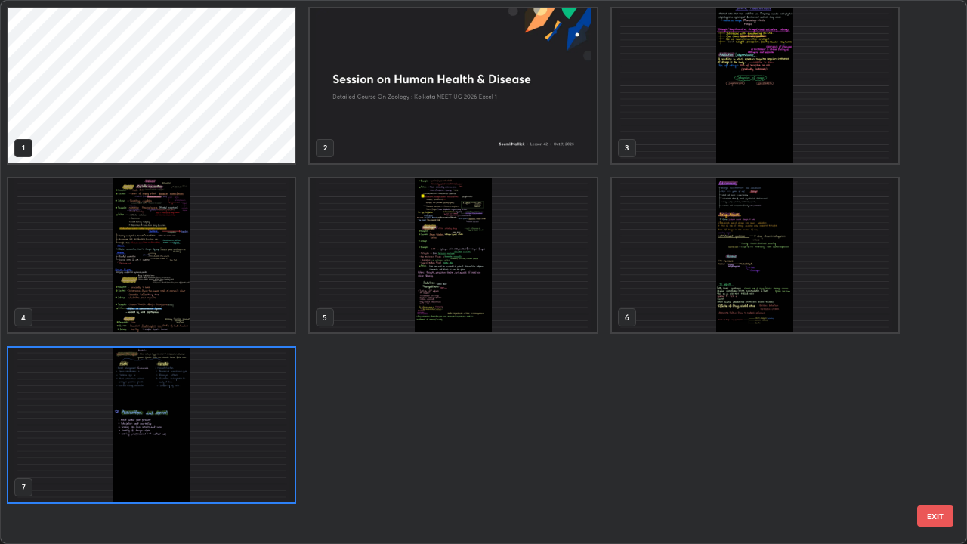
click at [655, 141] on img "grid" at bounding box center [755, 85] width 286 height 155
click at [659, 144] on img "grid" at bounding box center [755, 85] width 286 height 155
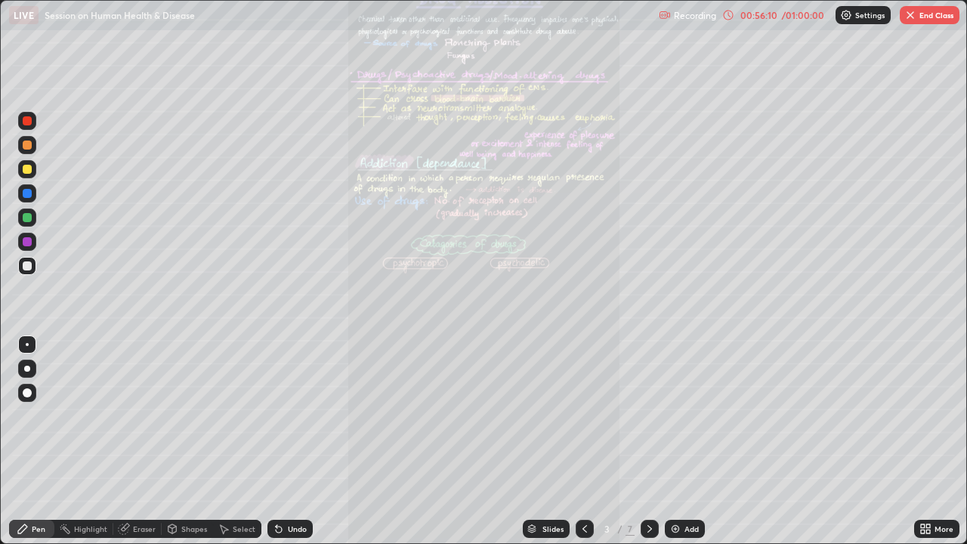
click at [648, 415] on icon at bounding box center [650, 529] width 12 height 12
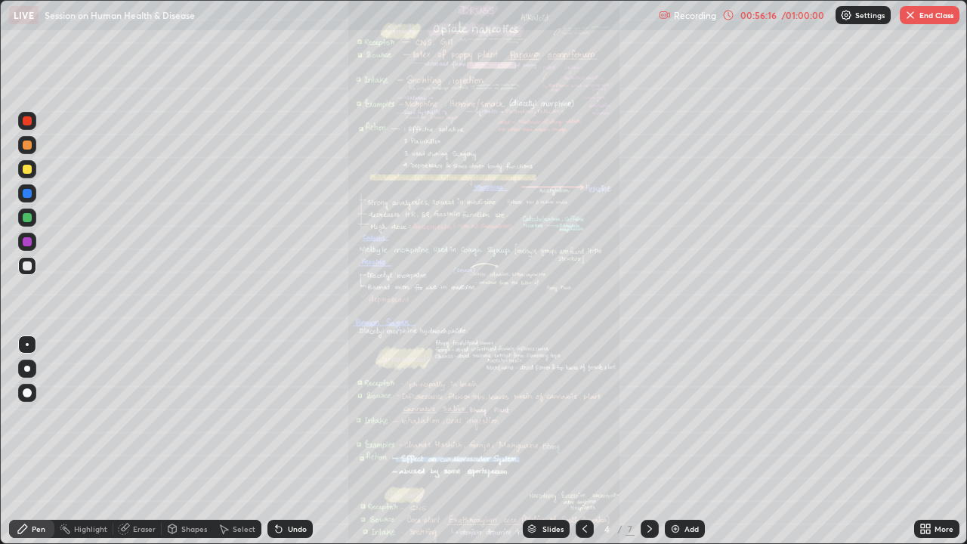
click at [930, 415] on icon at bounding box center [928, 532] width 4 height 4
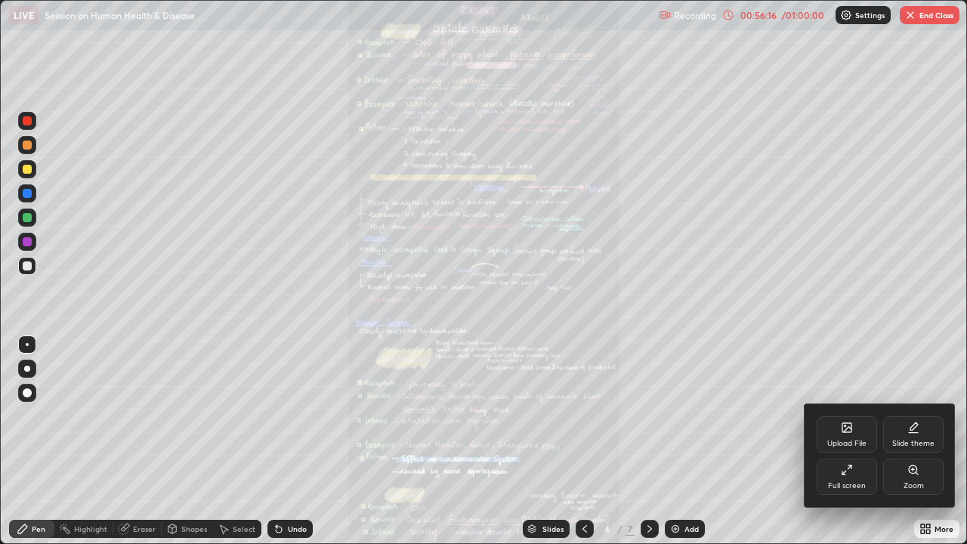
click at [916, 415] on div "Zoom" at bounding box center [914, 486] width 20 height 8
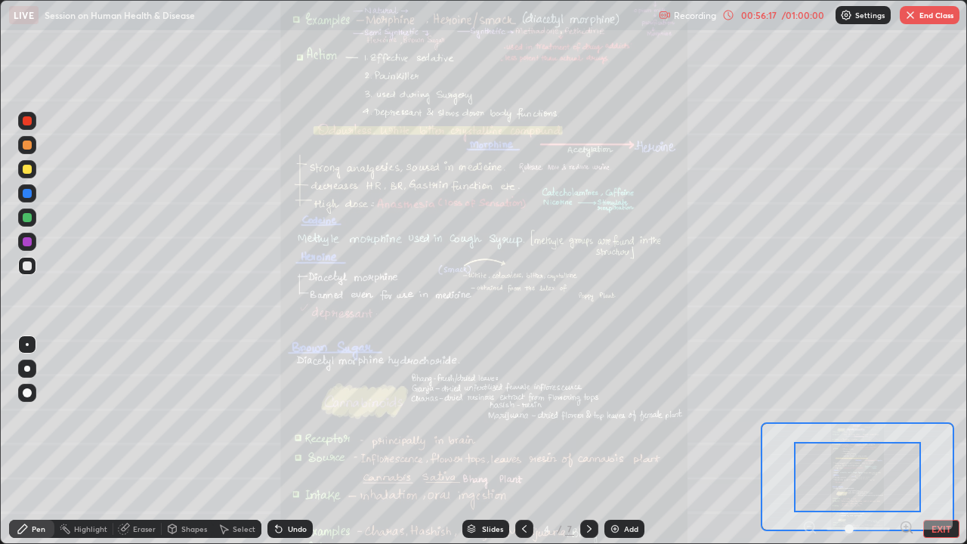
click at [897, 415] on div at bounding box center [858, 529] width 112 height 18
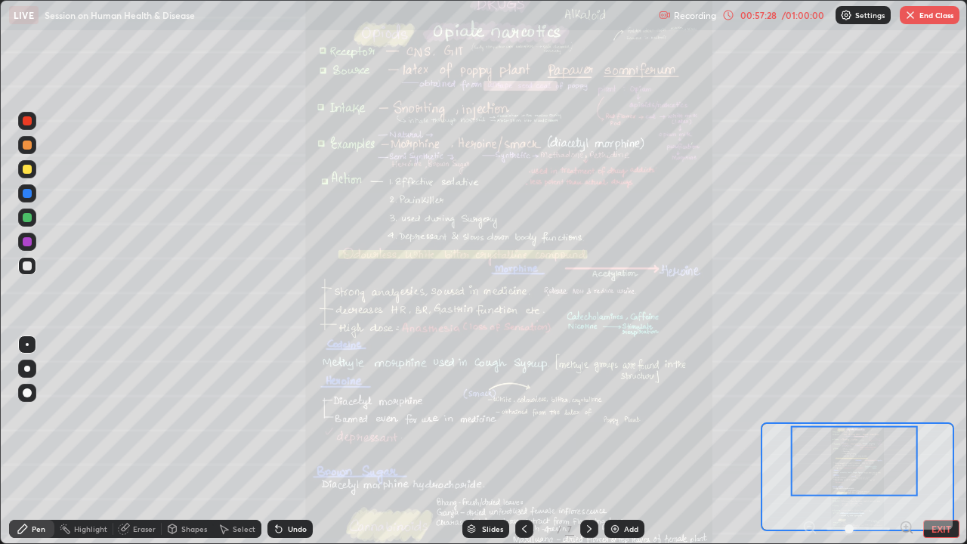
click at [913, 15] on img "button" at bounding box center [910, 15] width 12 height 12
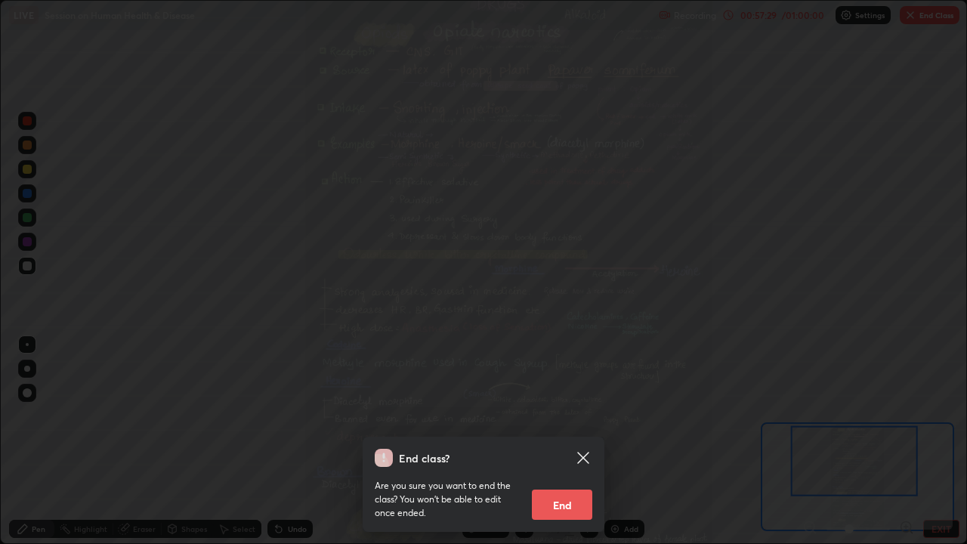
click at [560, 415] on button "End" at bounding box center [562, 505] width 60 height 30
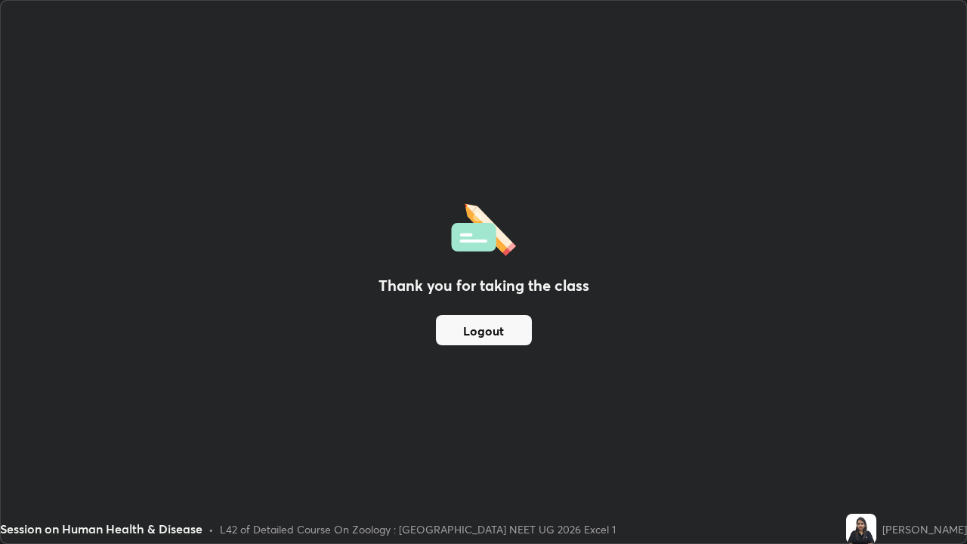
click at [517, 332] on button "Logout" at bounding box center [484, 330] width 96 height 30
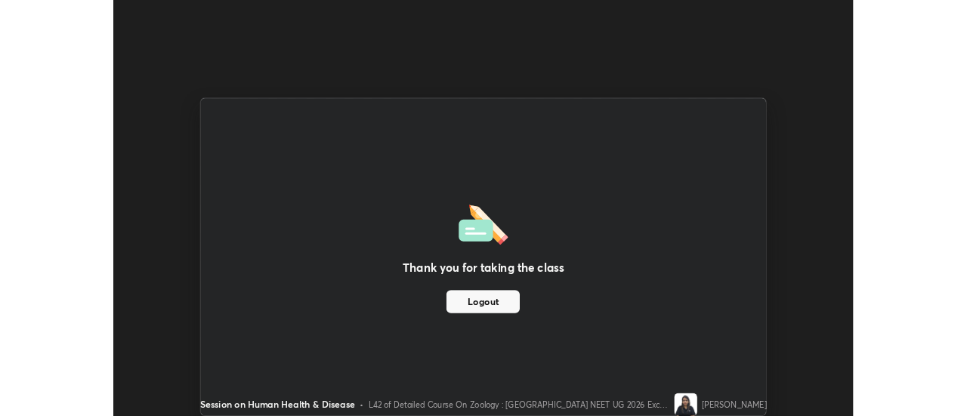
scroll to position [75128, 74577]
